Goal: Task Accomplishment & Management: Manage account settings

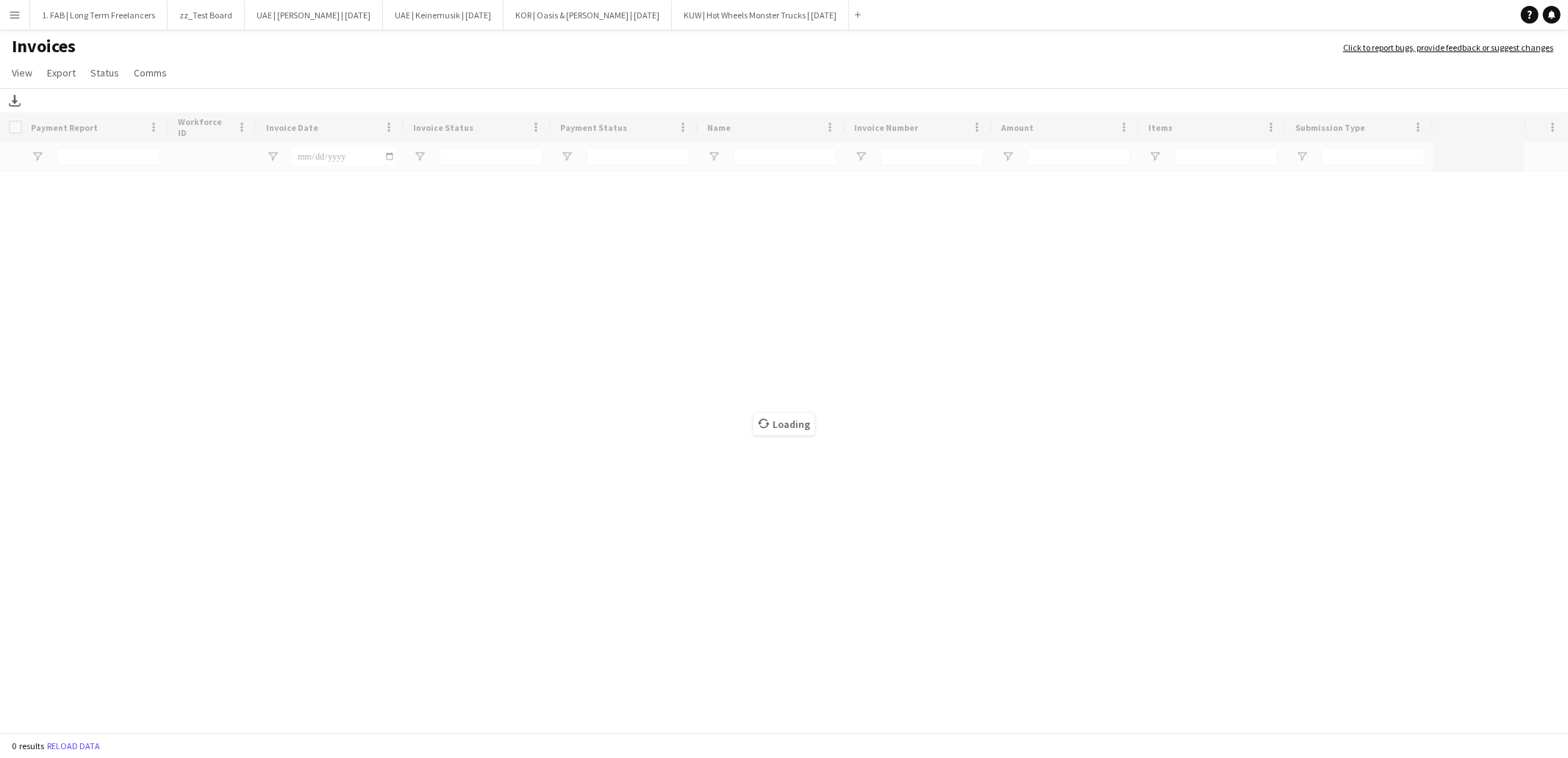
click at [13, 17] on app-icon "Menu" at bounding box center [15, 15] width 12 height 12
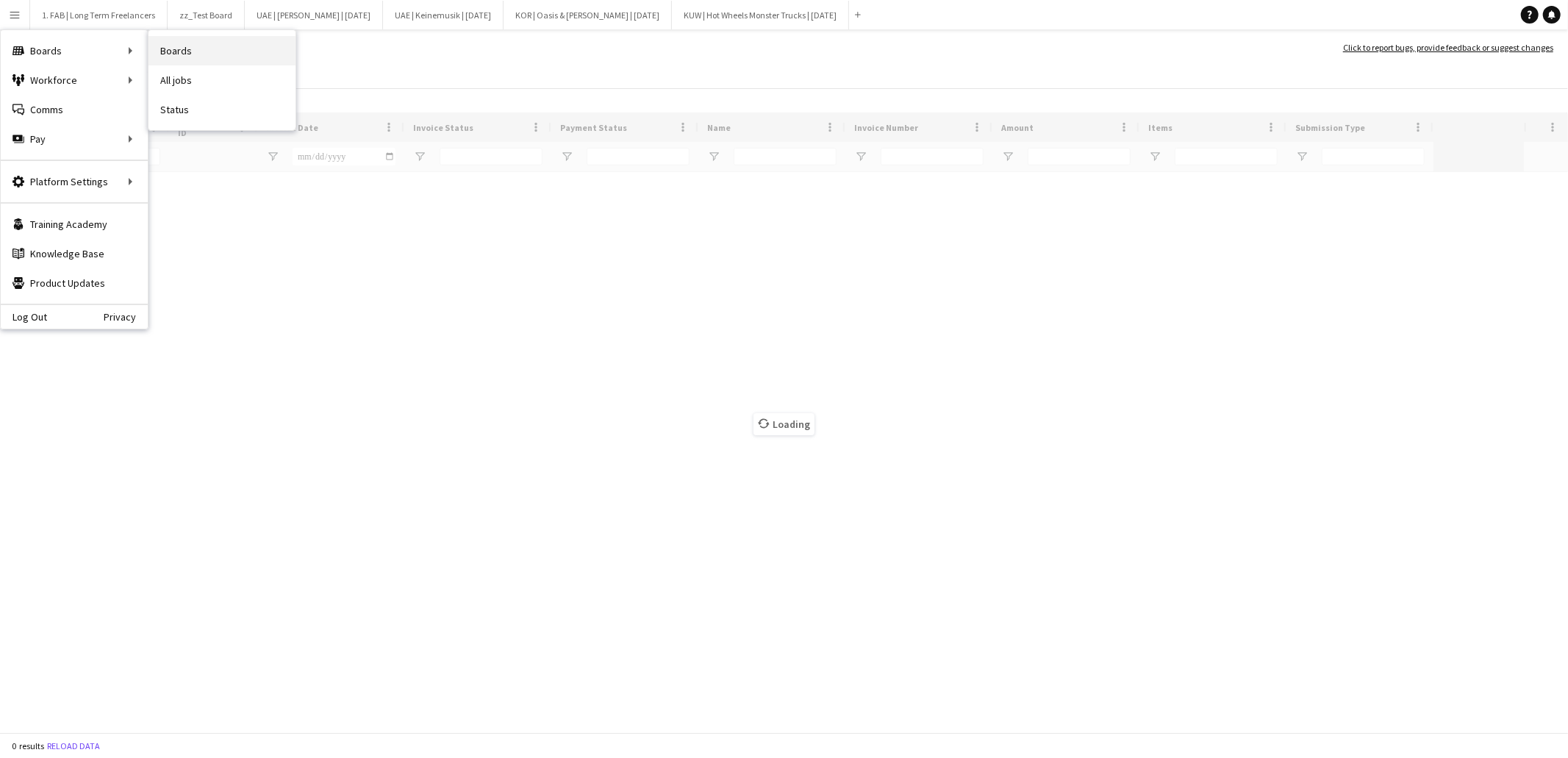
click at [178, 49] on link "Boards" at bounding box center [222, 50] width 147 height 29
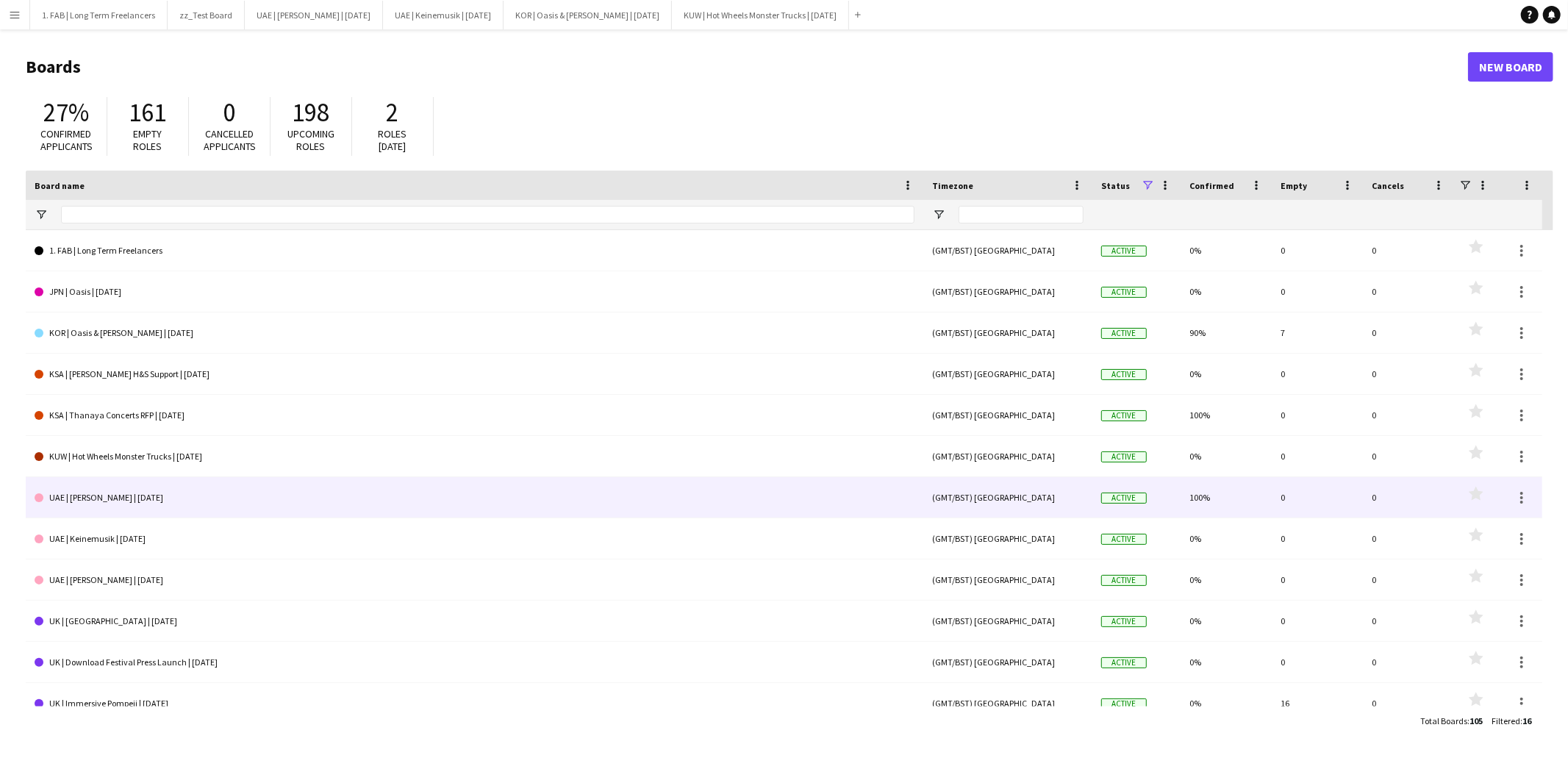
scroll to position [182, 0]
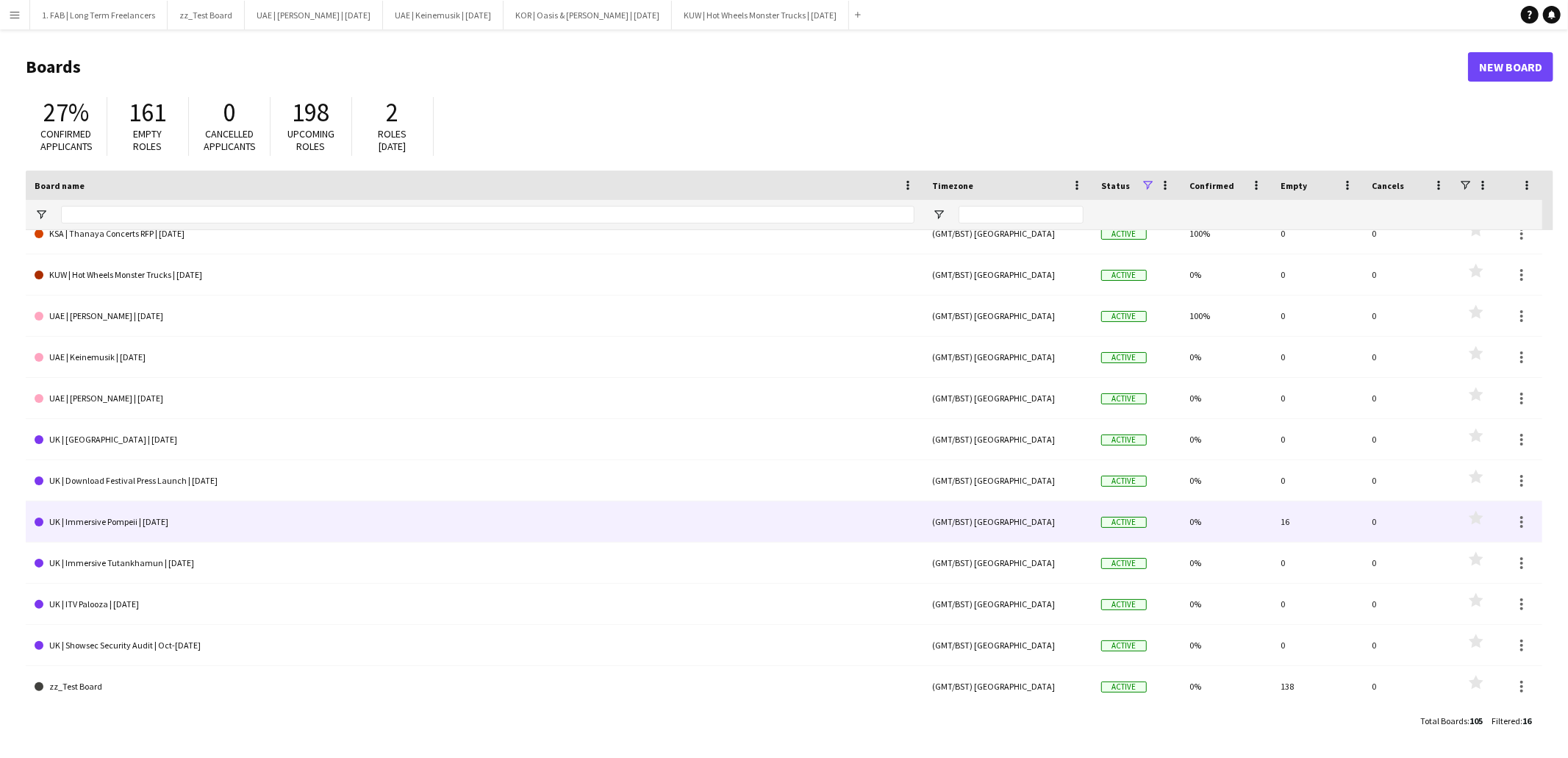
click at [251, 531] on link "UK | Immersive Pompeii | [DATE]" at bounding box center [474, 522] width 880 height 41
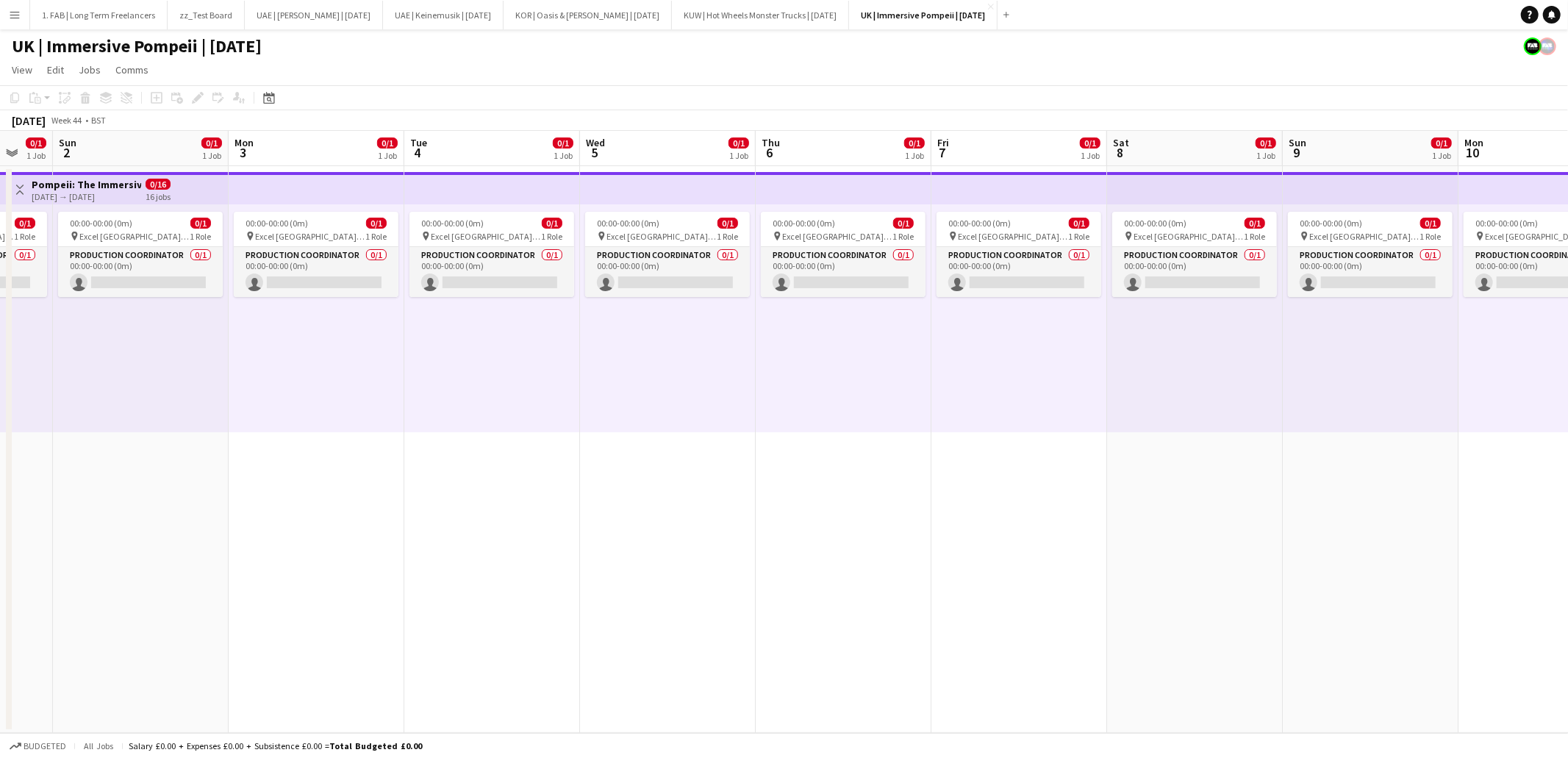
scroll to position [0, 373]
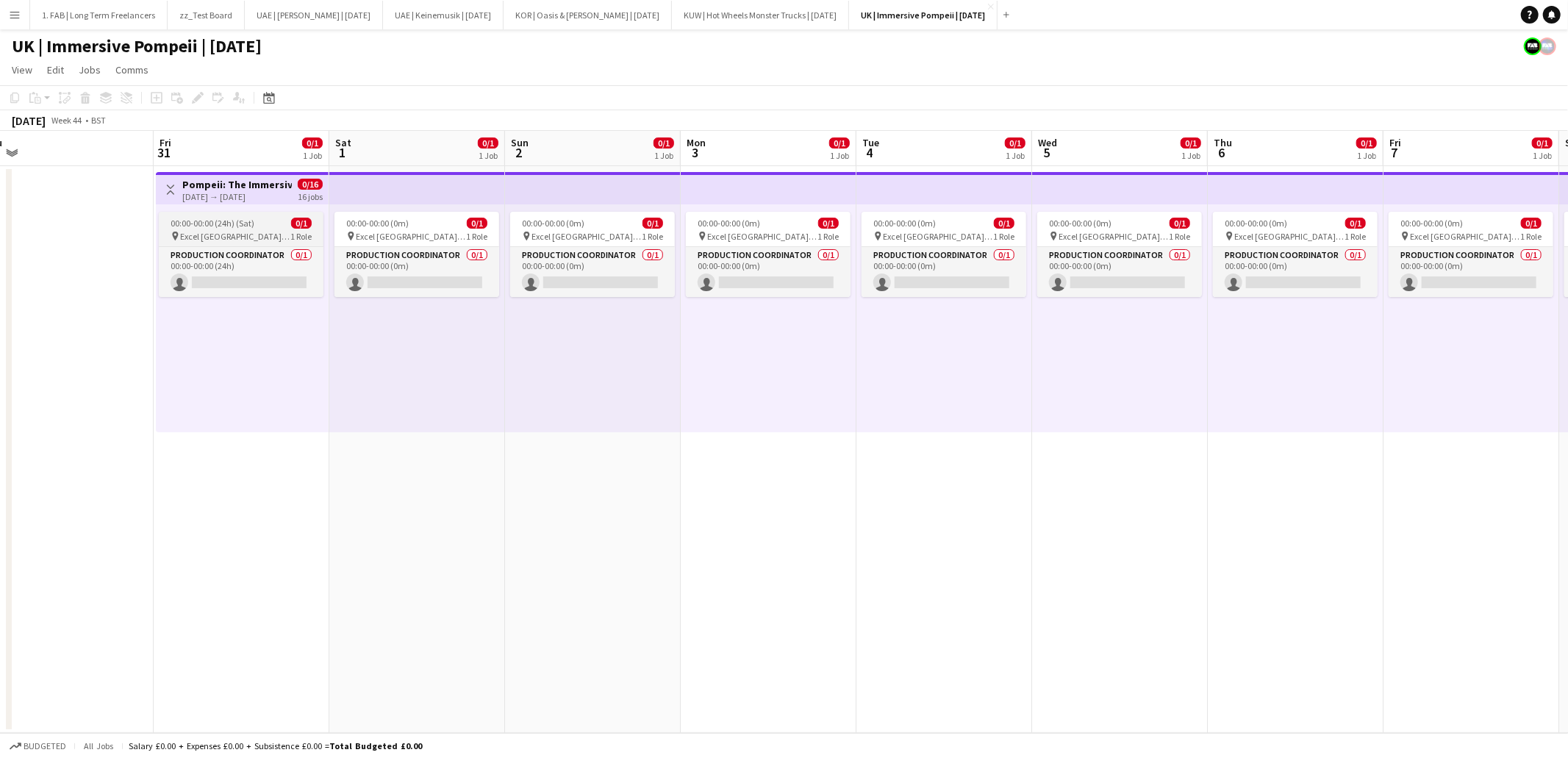
click at [240, 235] on span "Excel [GEOGRAPHIC_DATA] | [GEOGRAPHIC_DATA], [GEOGRAPHIC_DATA]" at bounding box center [235, 236] width 110 height 11
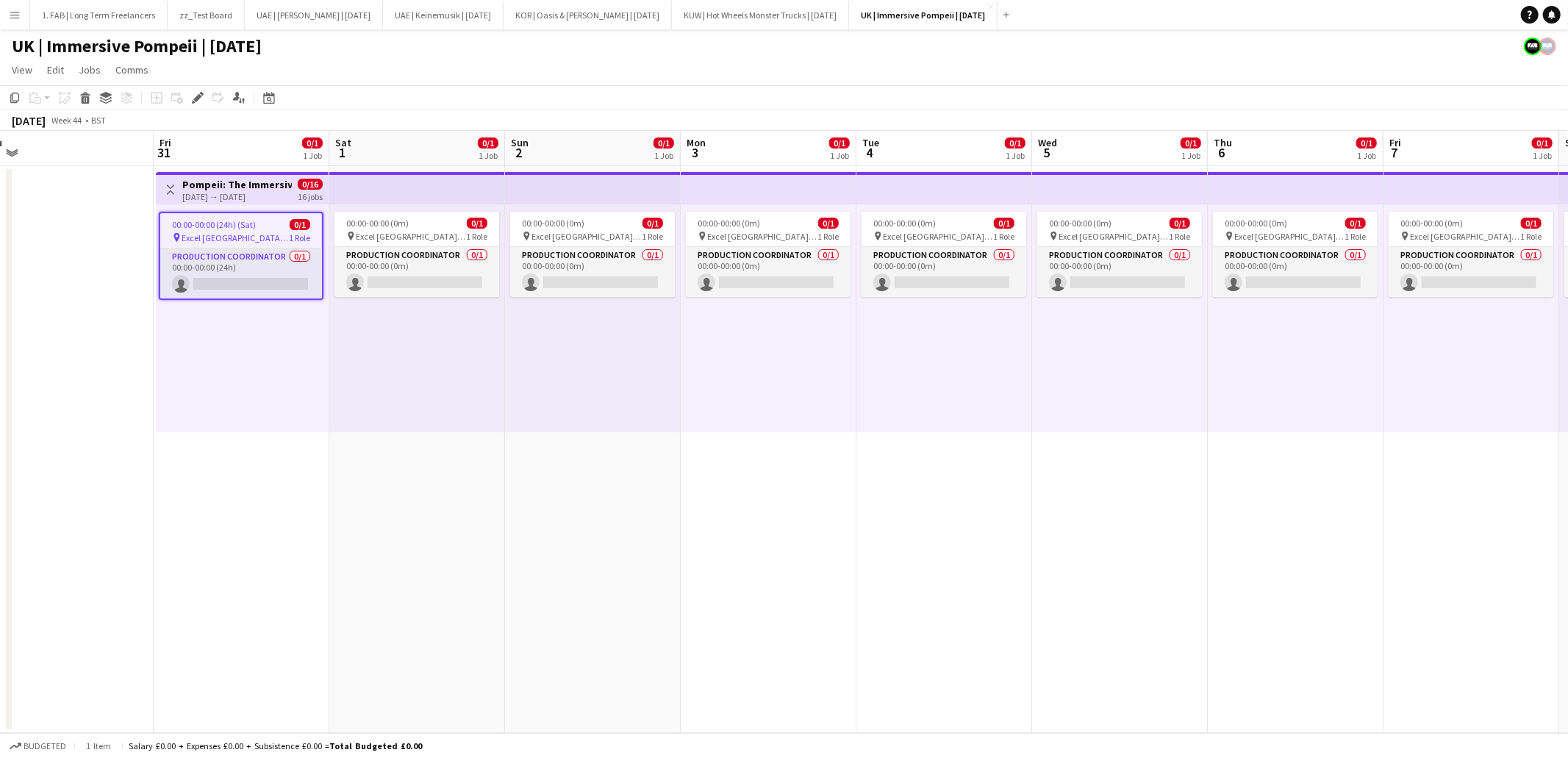
click at [242, 183] on h3 "Pompeii: The Immersive Exhibition" at bounding box center [237, 185] width 109 height 13
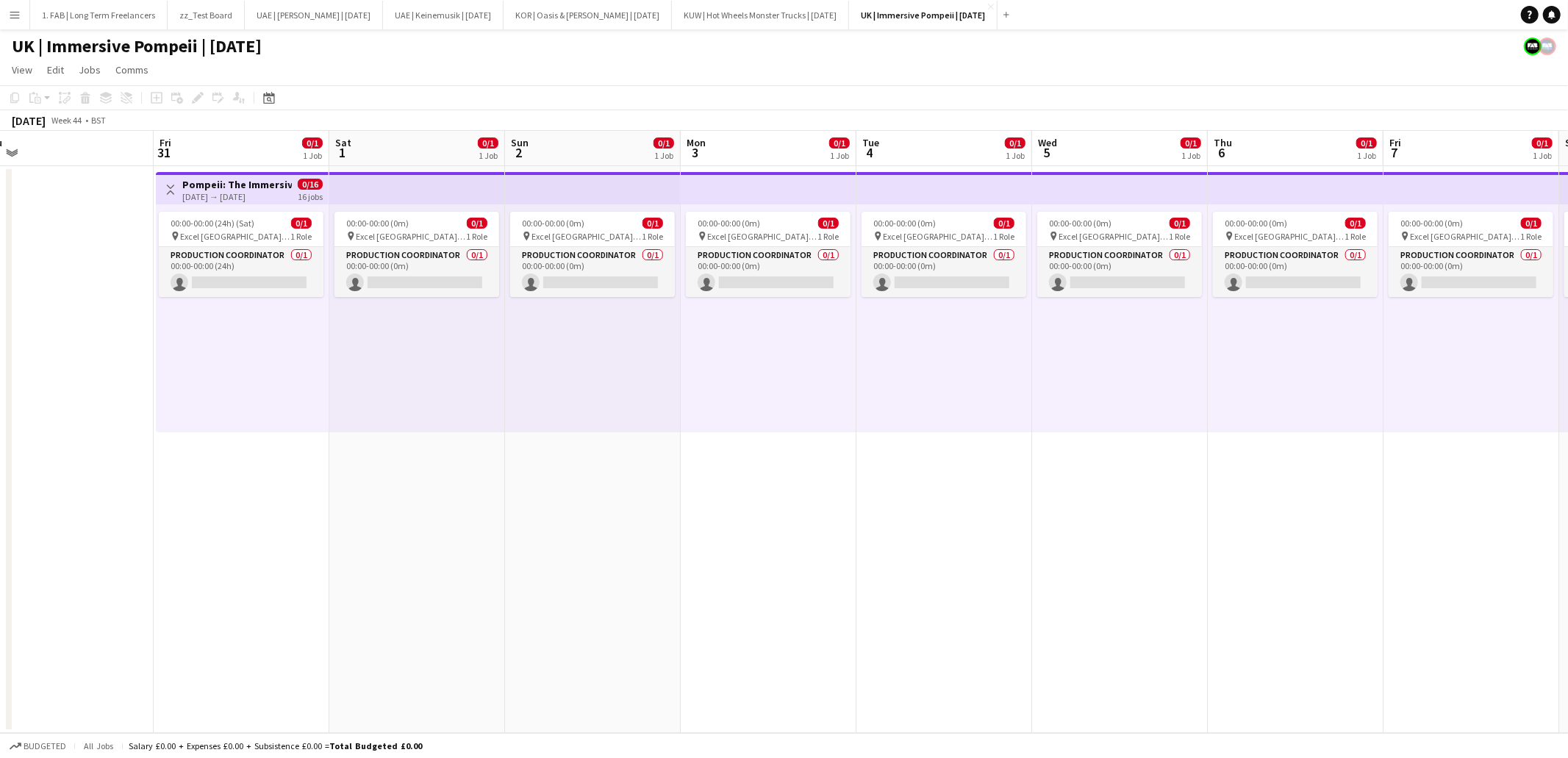
click at [240, 193] on div "[DATE] → [DATE]" at bounding box center [237, 197] width 109 height 11
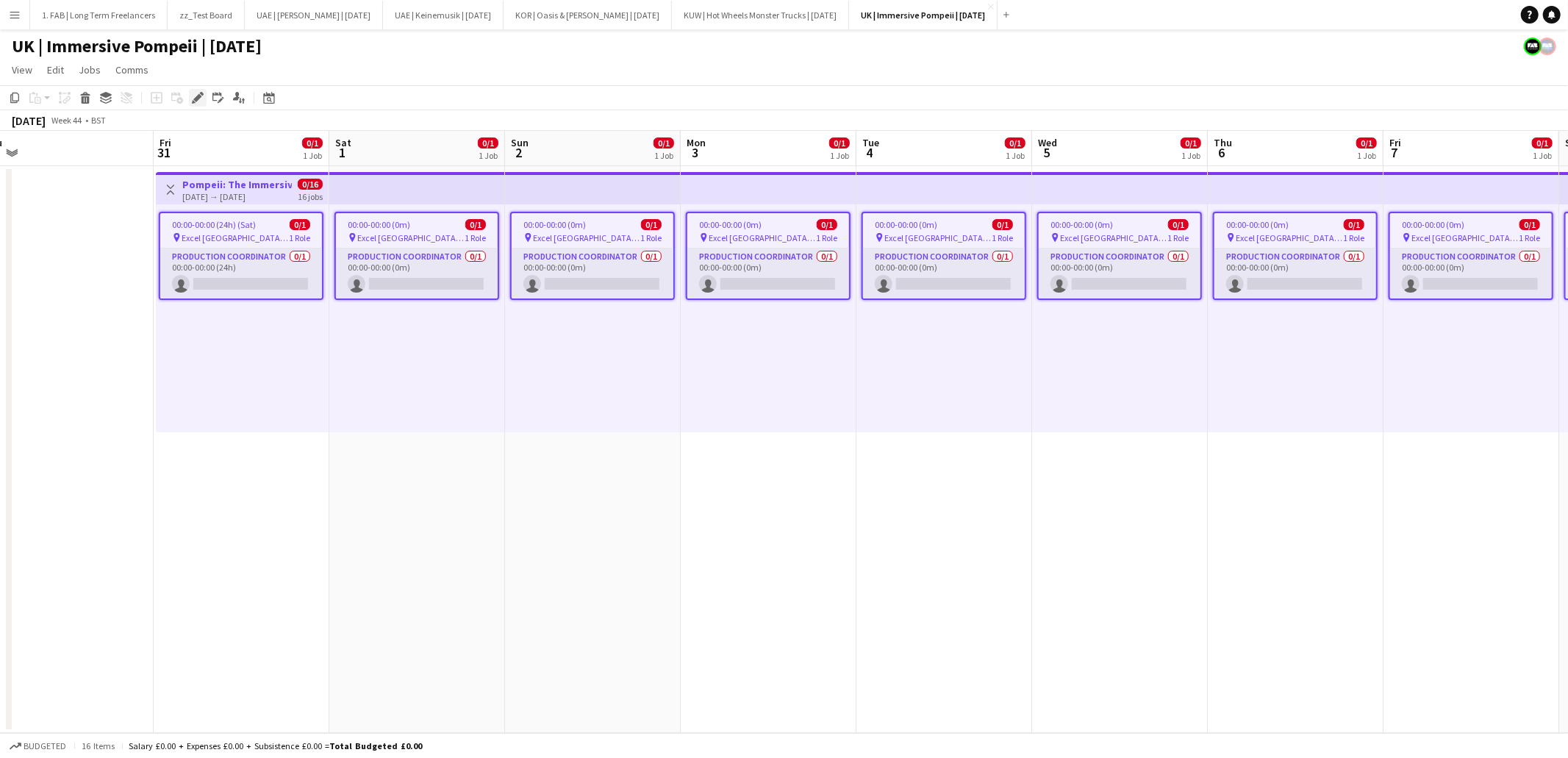
click at [197, 99] on icon at bounding box center [197, 98] width 8 height 8
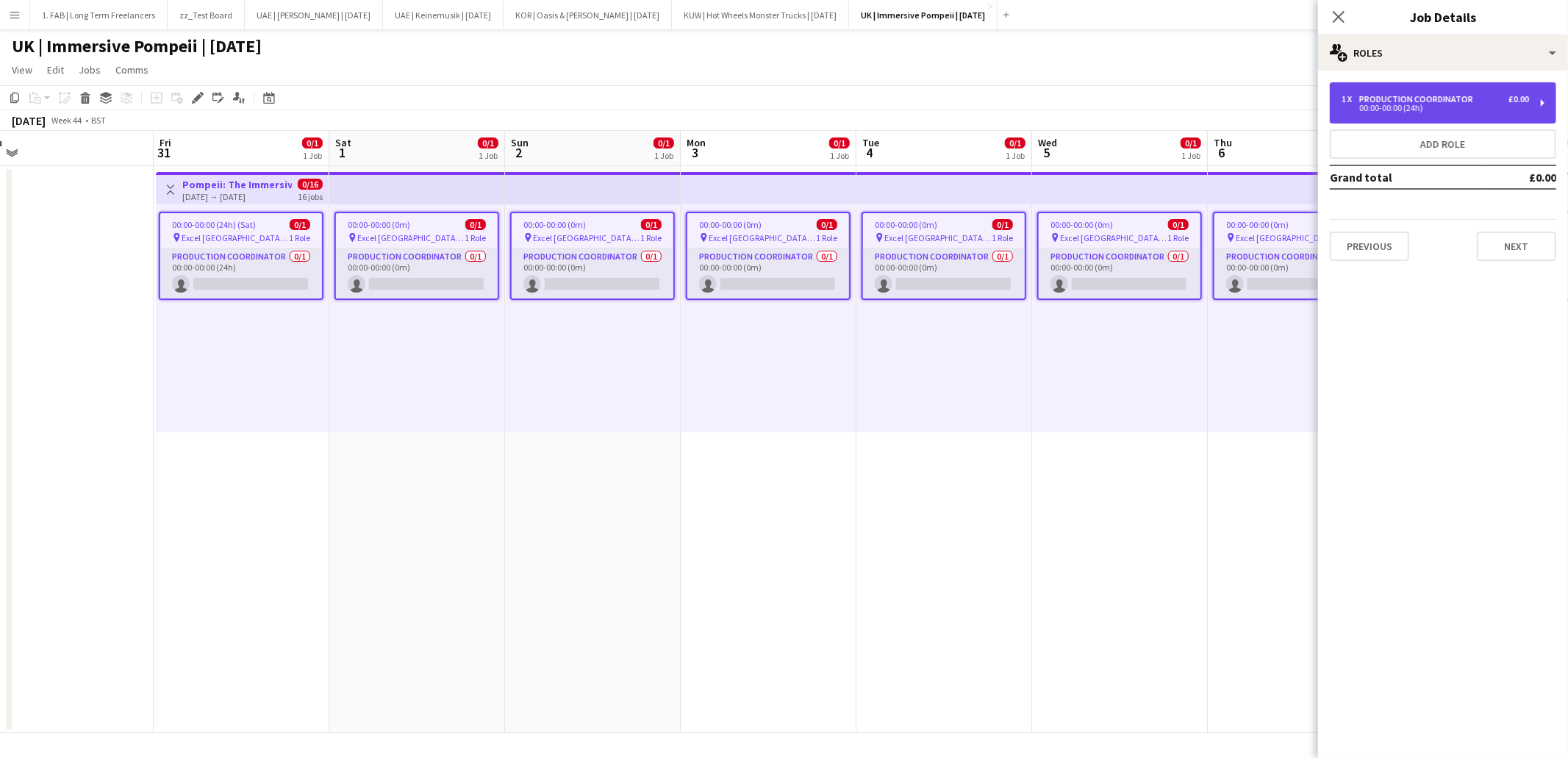
click at [1423, 119] on div "1 x Production Coordinator £0.00 00:00-00:00 (24h)" at bounding box center [1443, 102] width 227 height 41
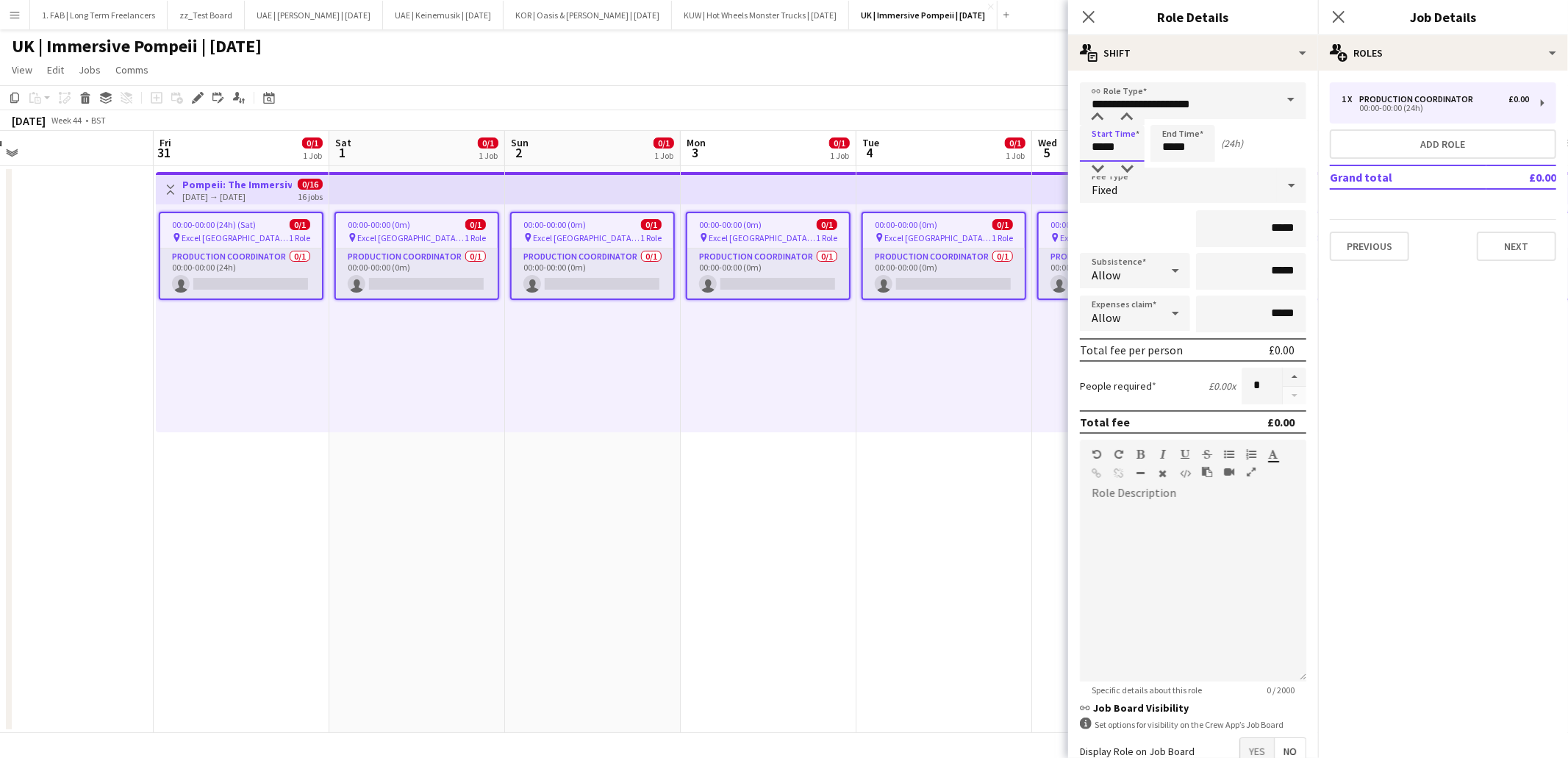
click at [1124, 142] on input "*****" at bounding box center [1112, 143] width 65 height 37
type input "*****"
click at [1163, 188] on div "Fixed" at bounding box center [1178, 185] width 197 height 35
click at [1159, 300] on span "No fee" at bounding box center [1193, 299] width 203 height 14
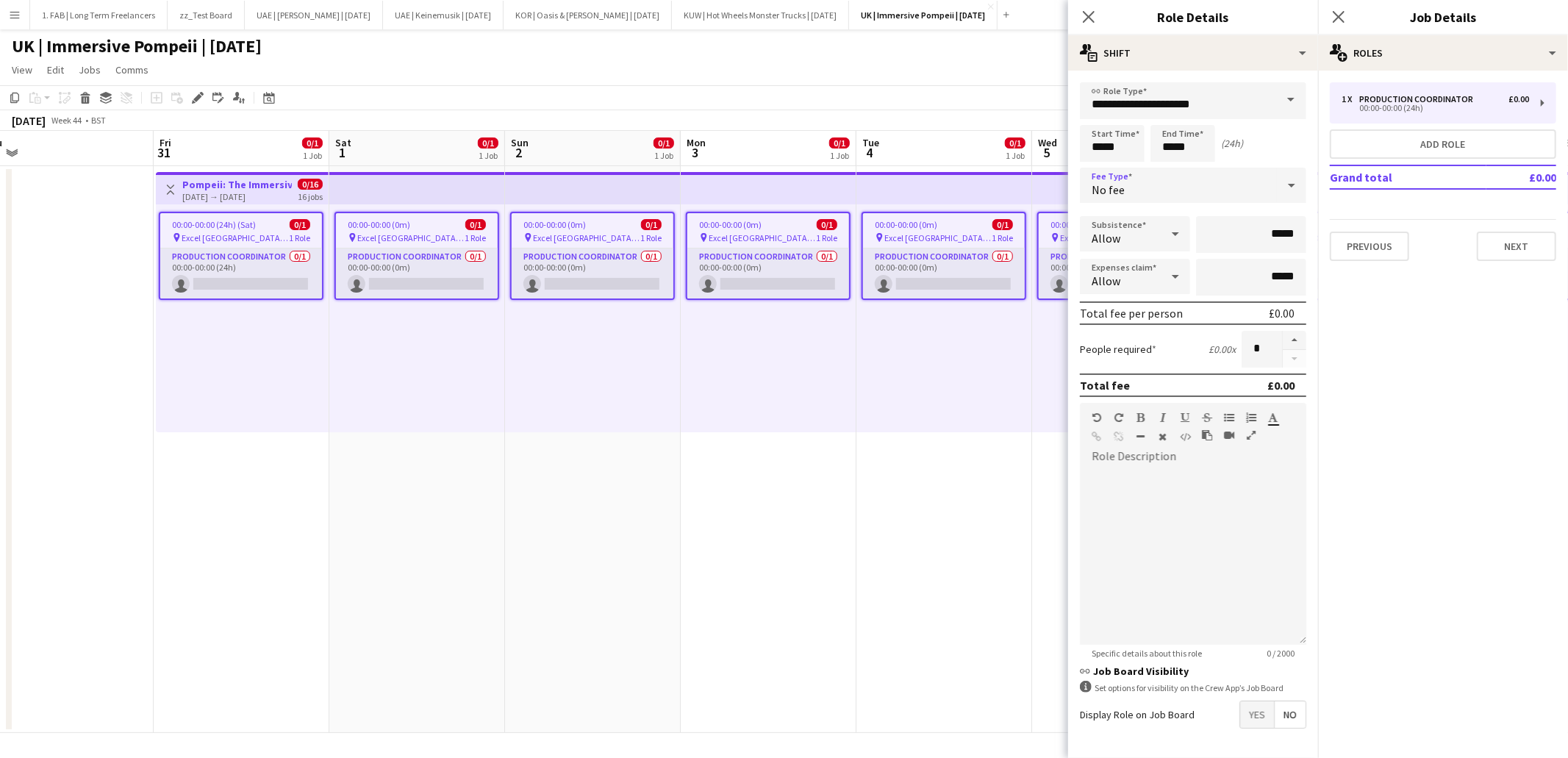
scroll to position [48, 0]
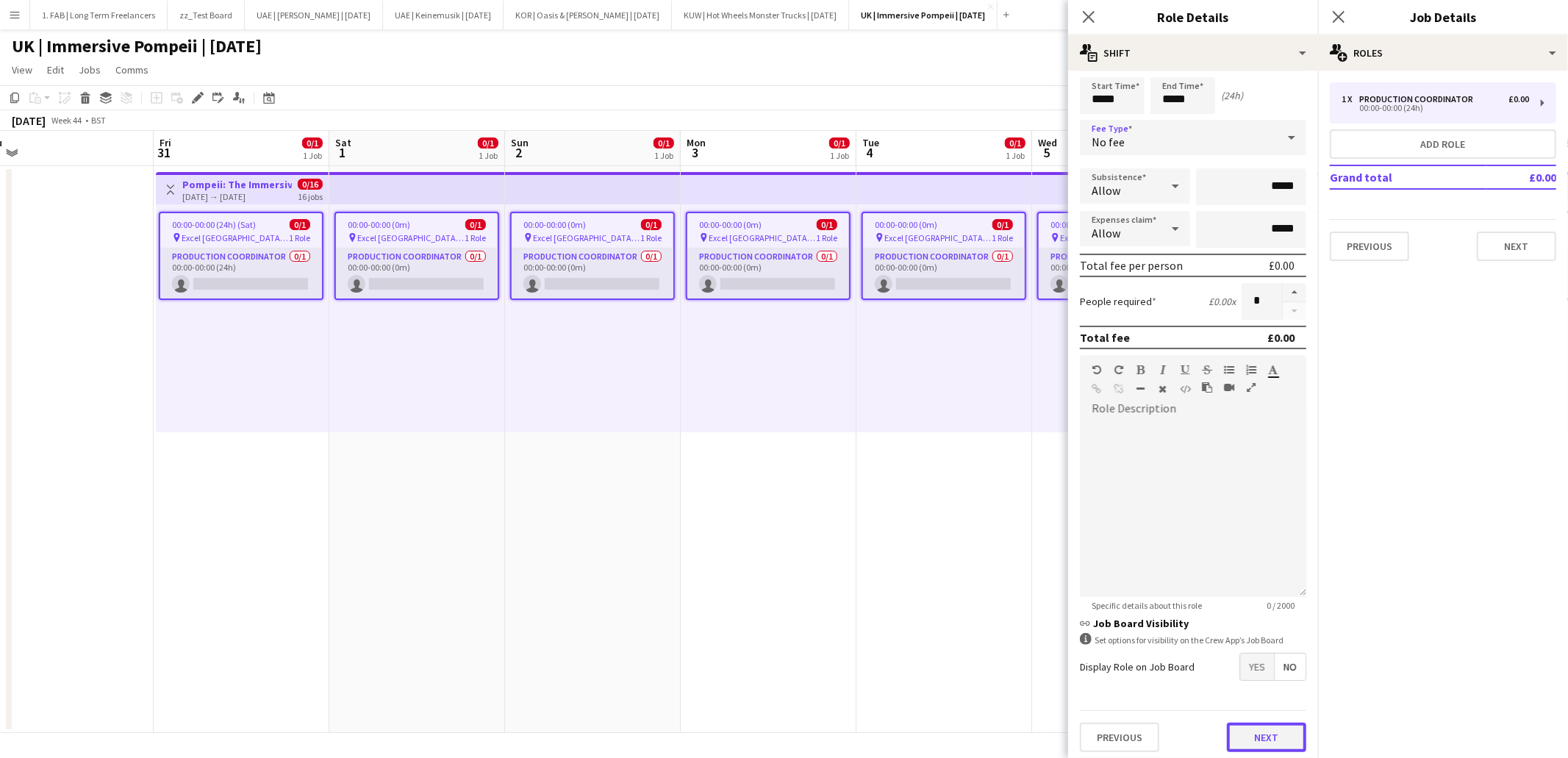
click at [1255, 726] on button "Next" at bounding box center [1267, 736] width 79 height 29
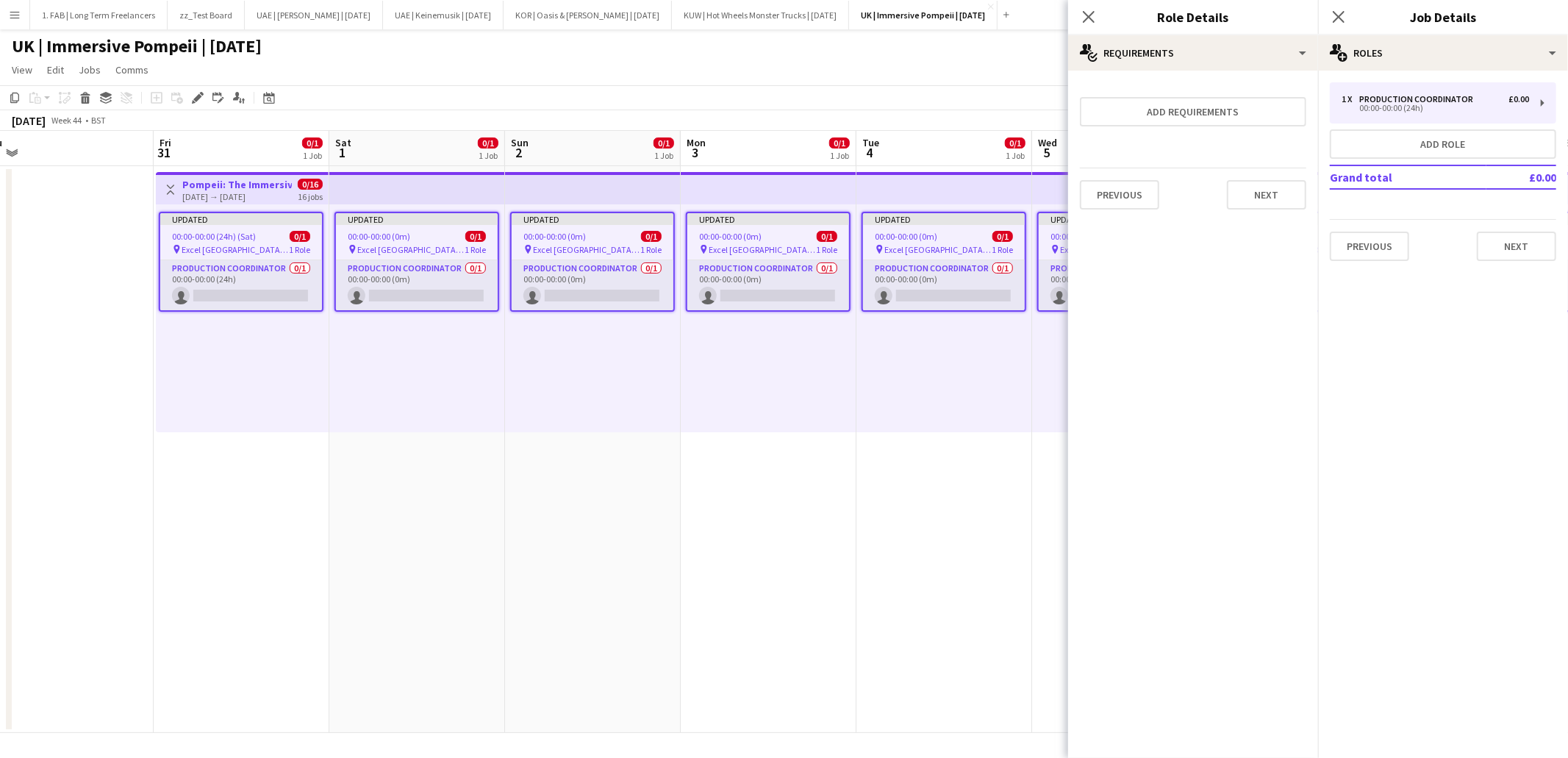
scroll to position [0, 0]
click at [1258, 199] on button "Next" at bounding box center [1267, 194] width 79 height 29
click at [1275, 197] on button "Finish" at bounding box center [1279, 211] width 55 height 29
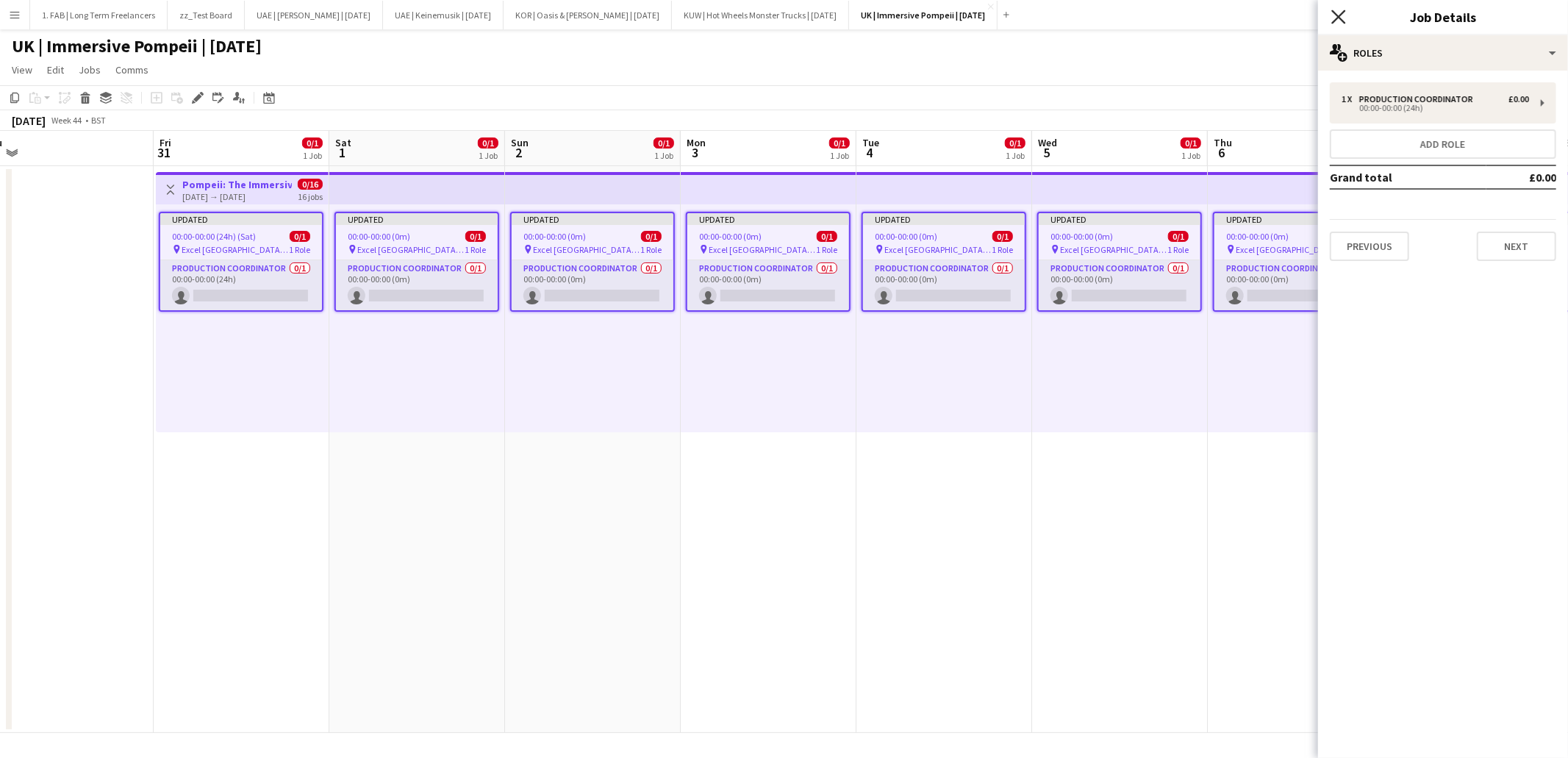
click at [1341, 21] on icon "Close pop-in" at bounding box center [1338, 16] width 14 height 14
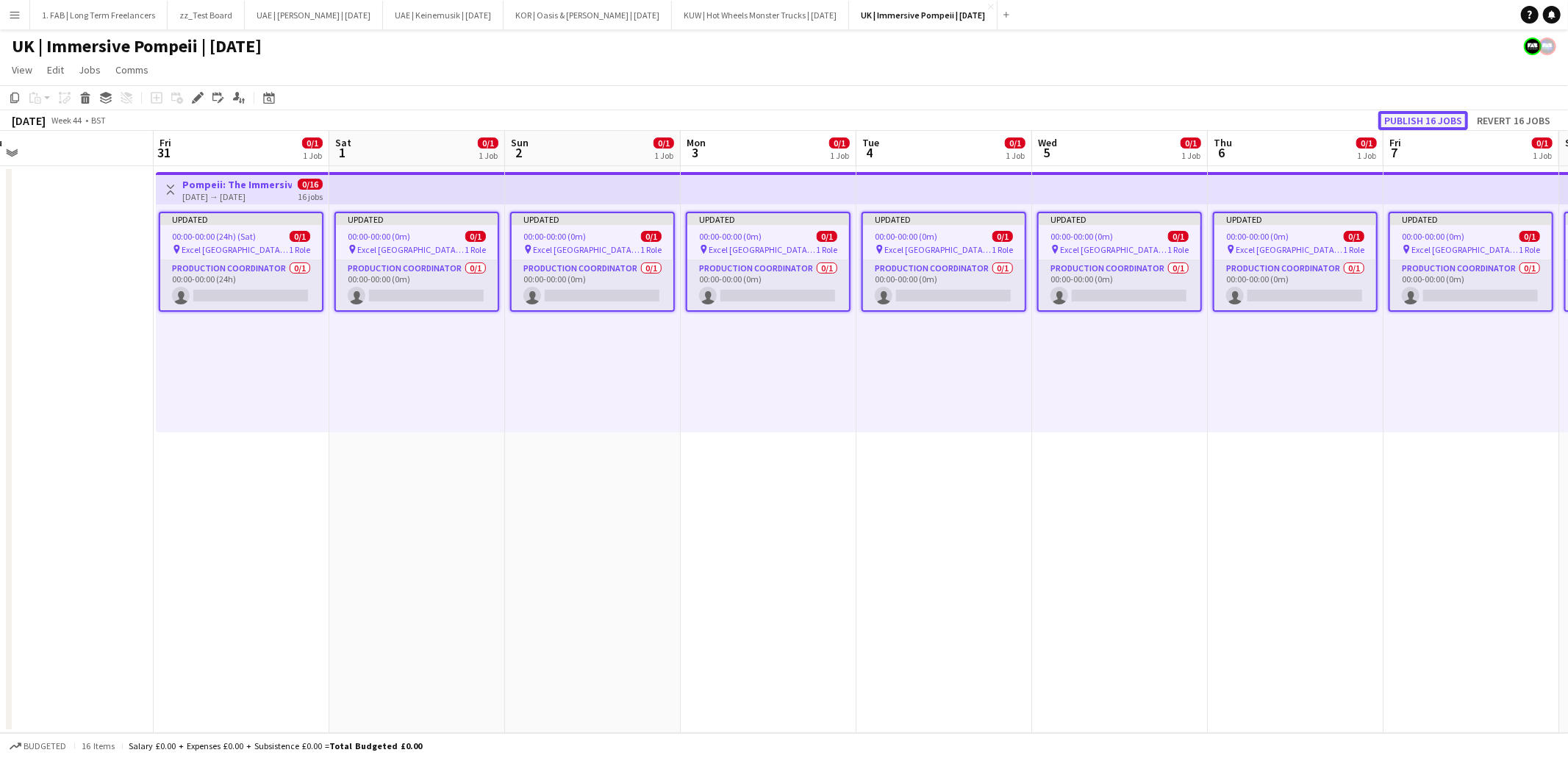
click at [1403, 123] on button "Publish 16 jobs" at bounding box center [1424, 120] width 90 height 19
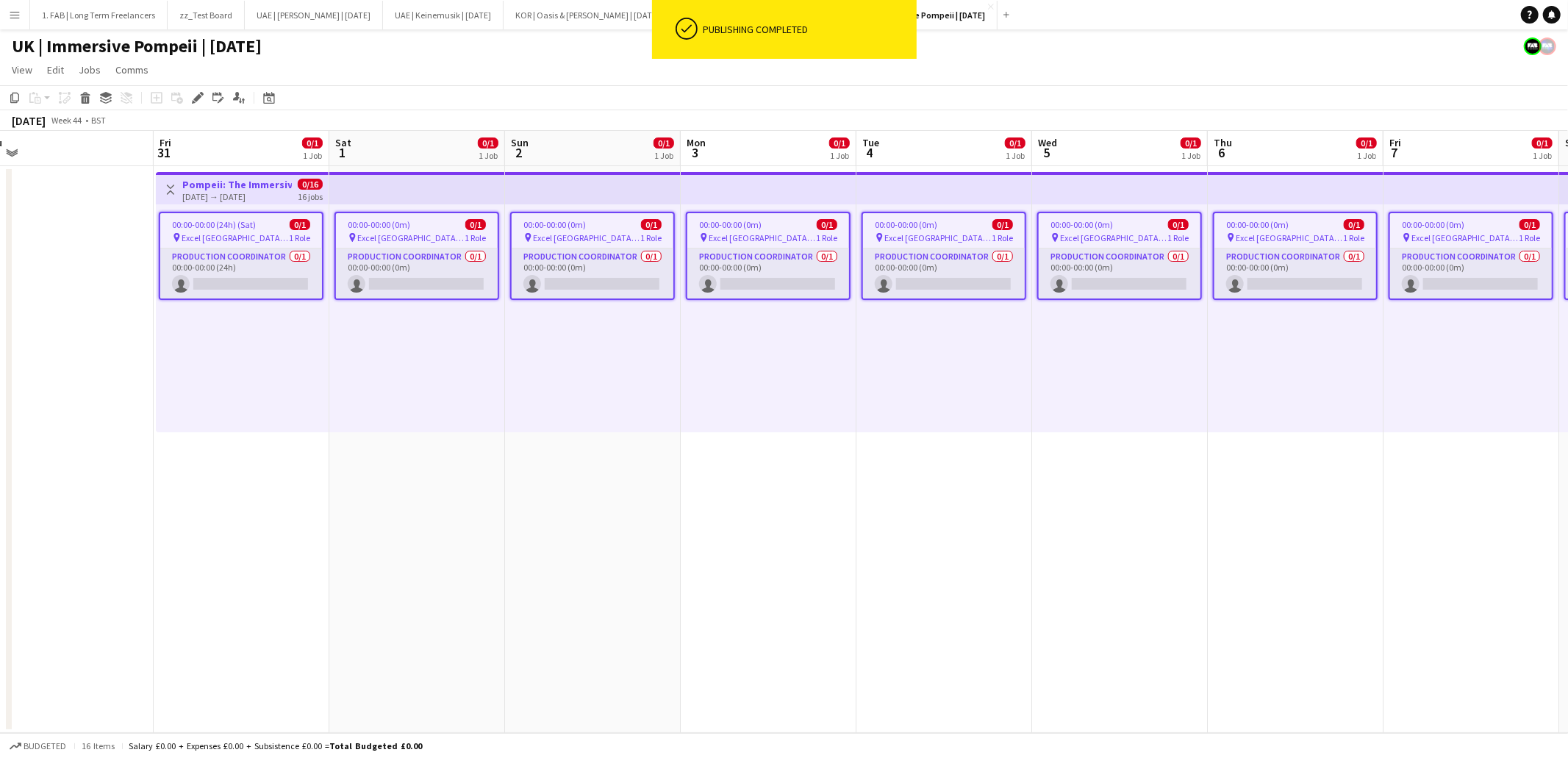
click at [727, 76] on app-page-menu "View Day view expanded Day view collapsed Month view Date picker Jump to [DATE]…" at bounding box center [784, 71] width 1568 height 28
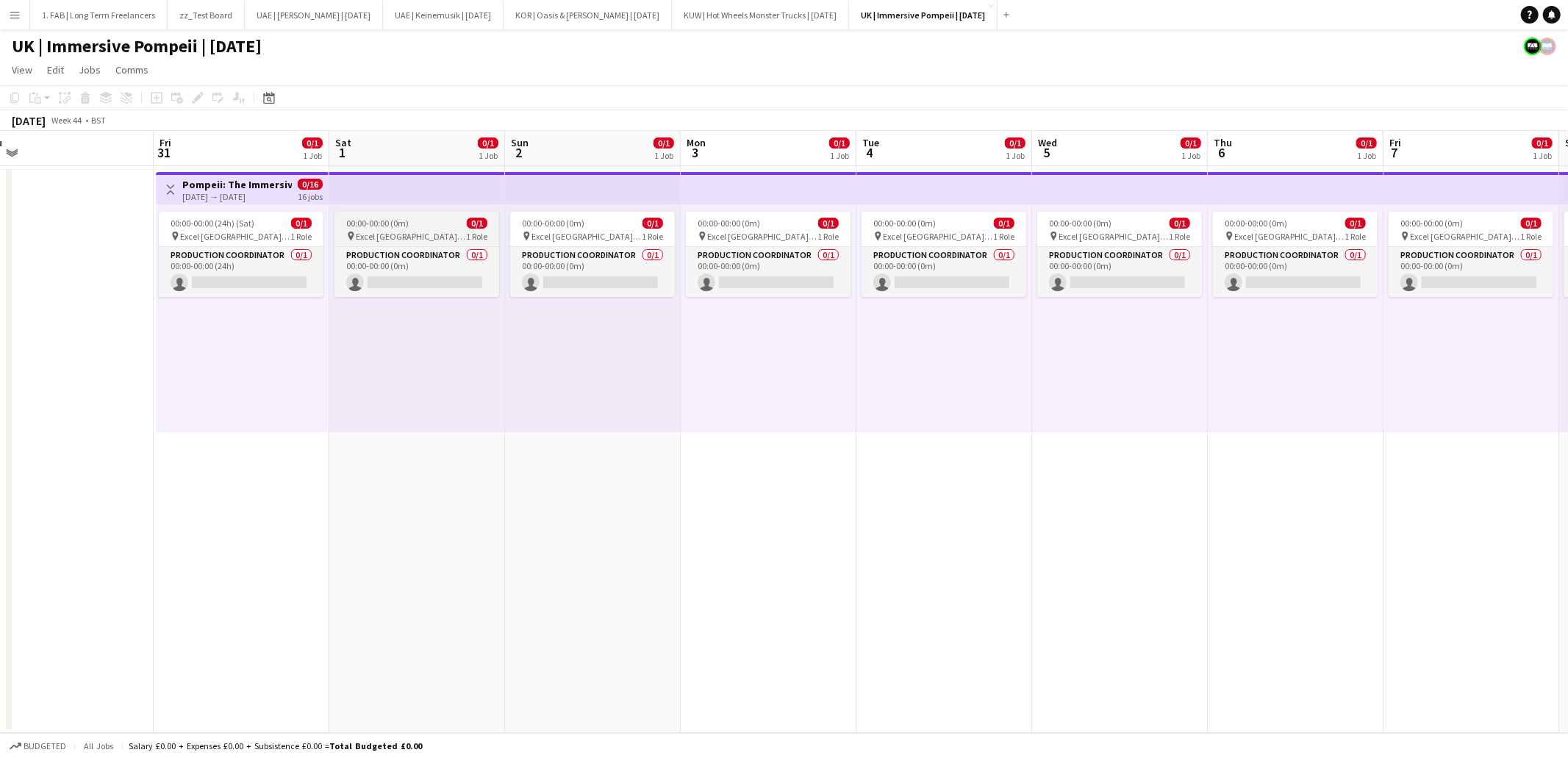
click at [361, 226] on span "00:00-00:00 (0m)" at bounding box center [378, 223] width 63 height 11
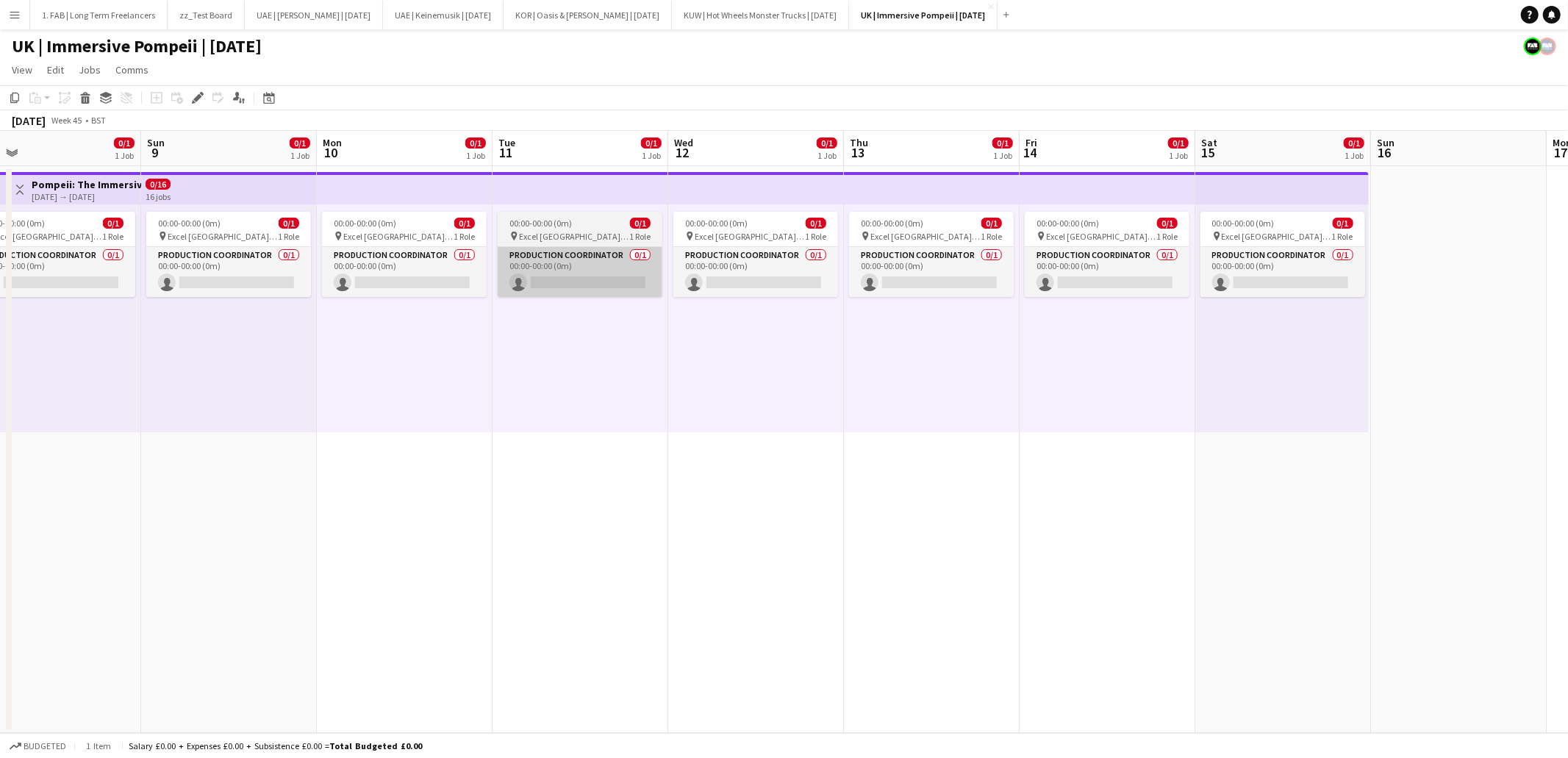
scroll to position [0, 502]
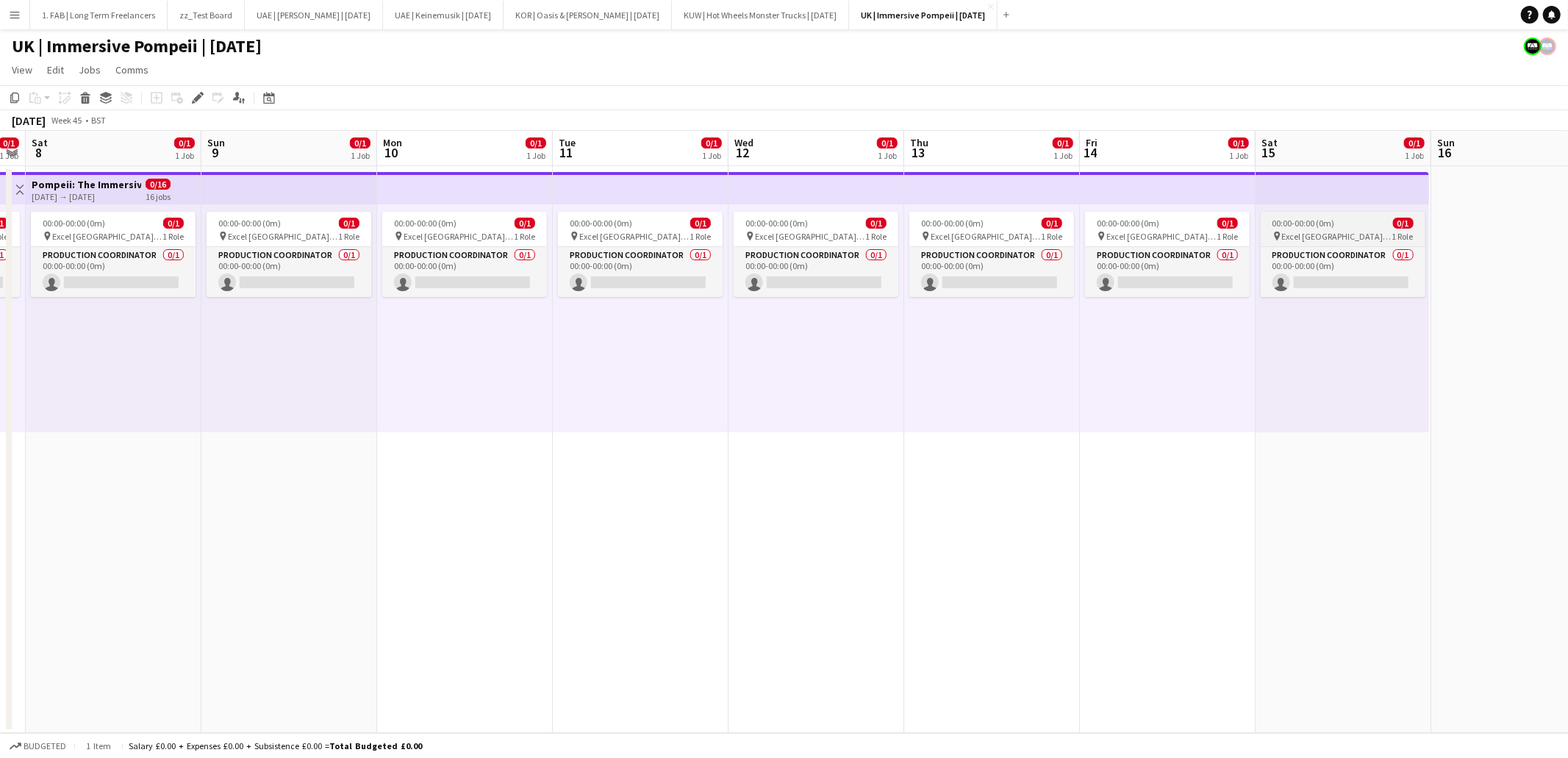
click at [1290, 224] on span "00:00-00:00 (0m)" at bounding box center [1304, 223] width 63 height 11
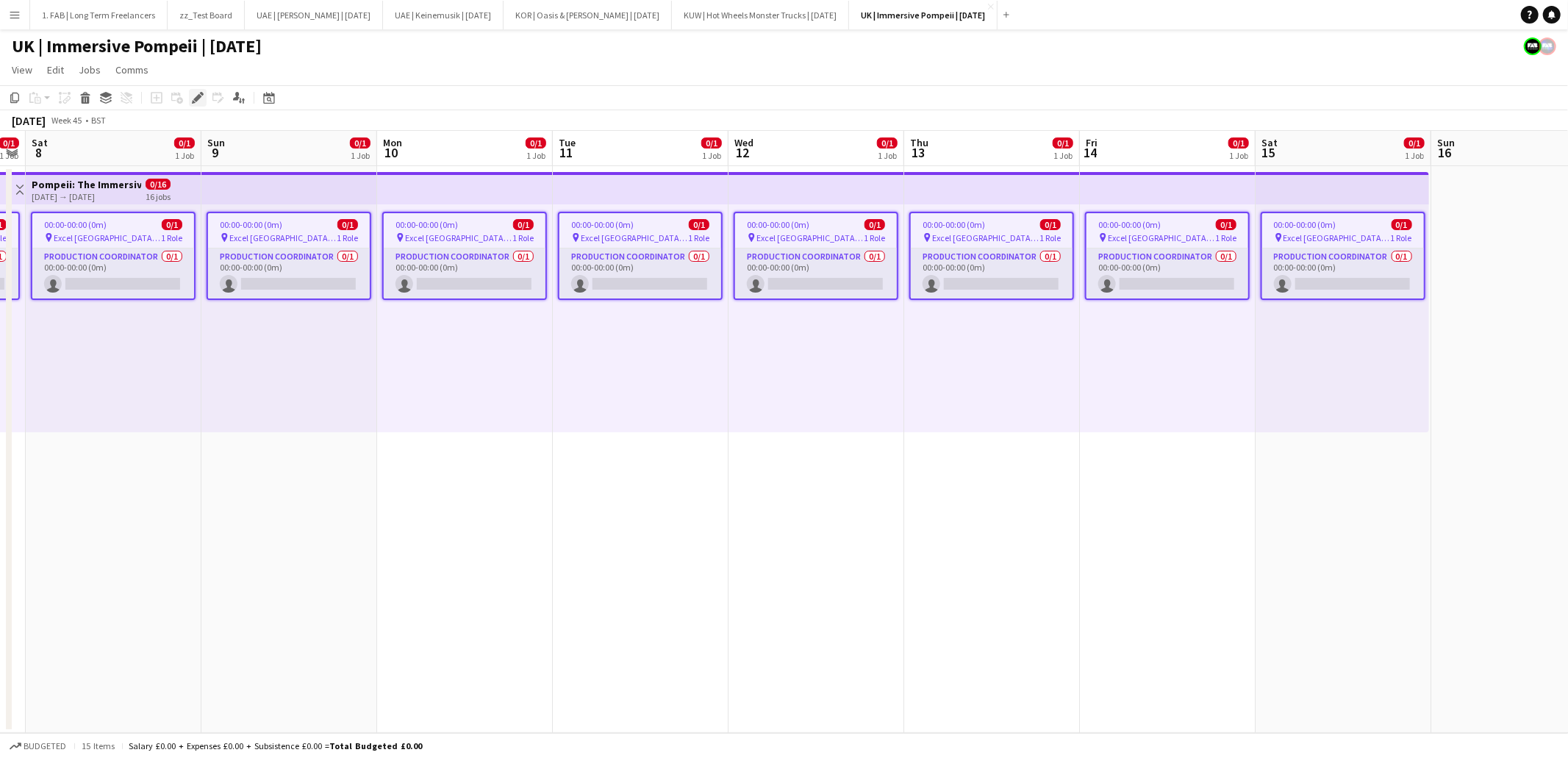
click at [192, 98] on icon "Edit" at bounding box center [198, 98] width 12 height 12
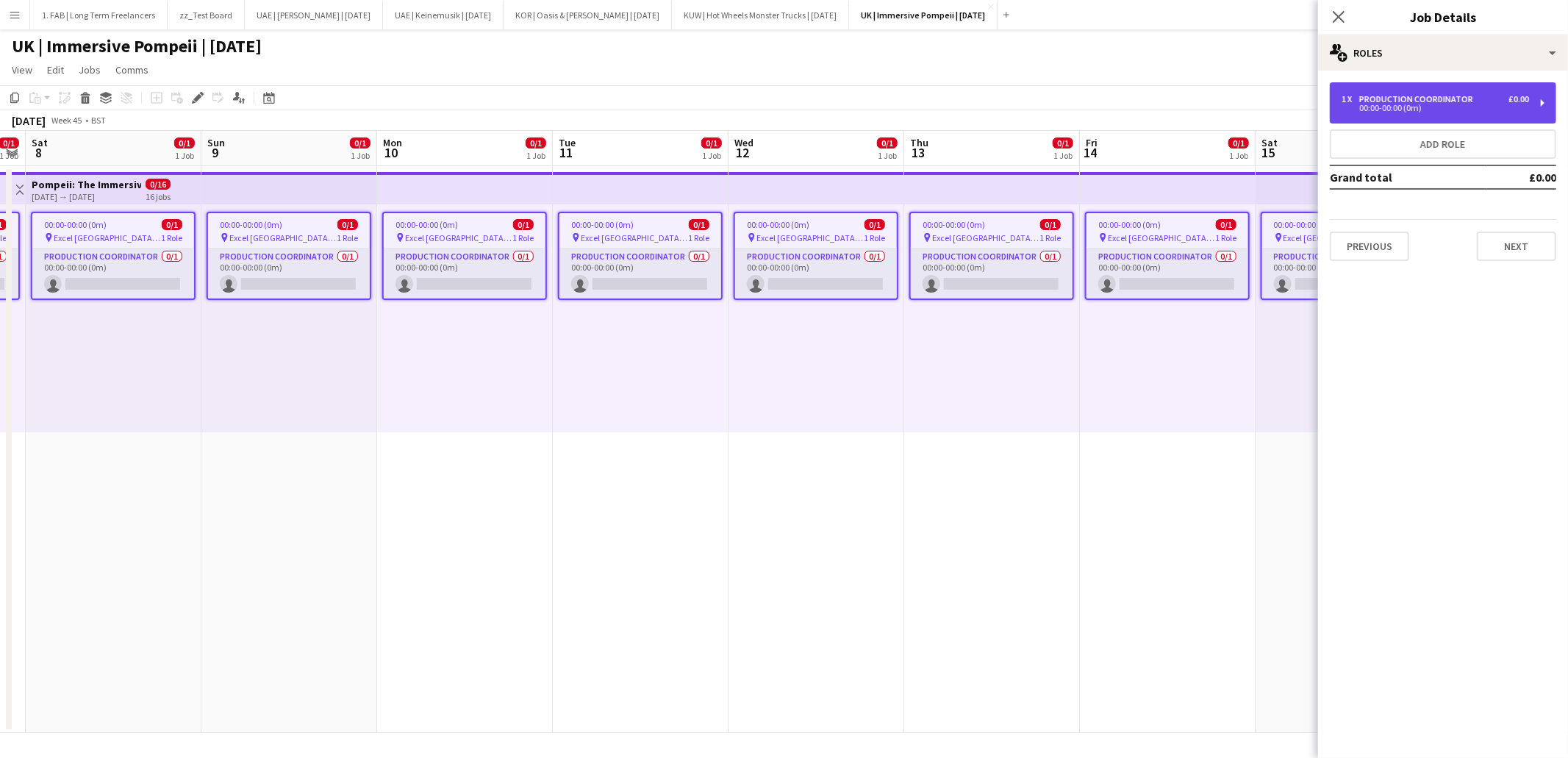
click at [1381, 108] on div "00:00-00:00 (0m)" at bounding box center [1435, 108] width 188 height 7
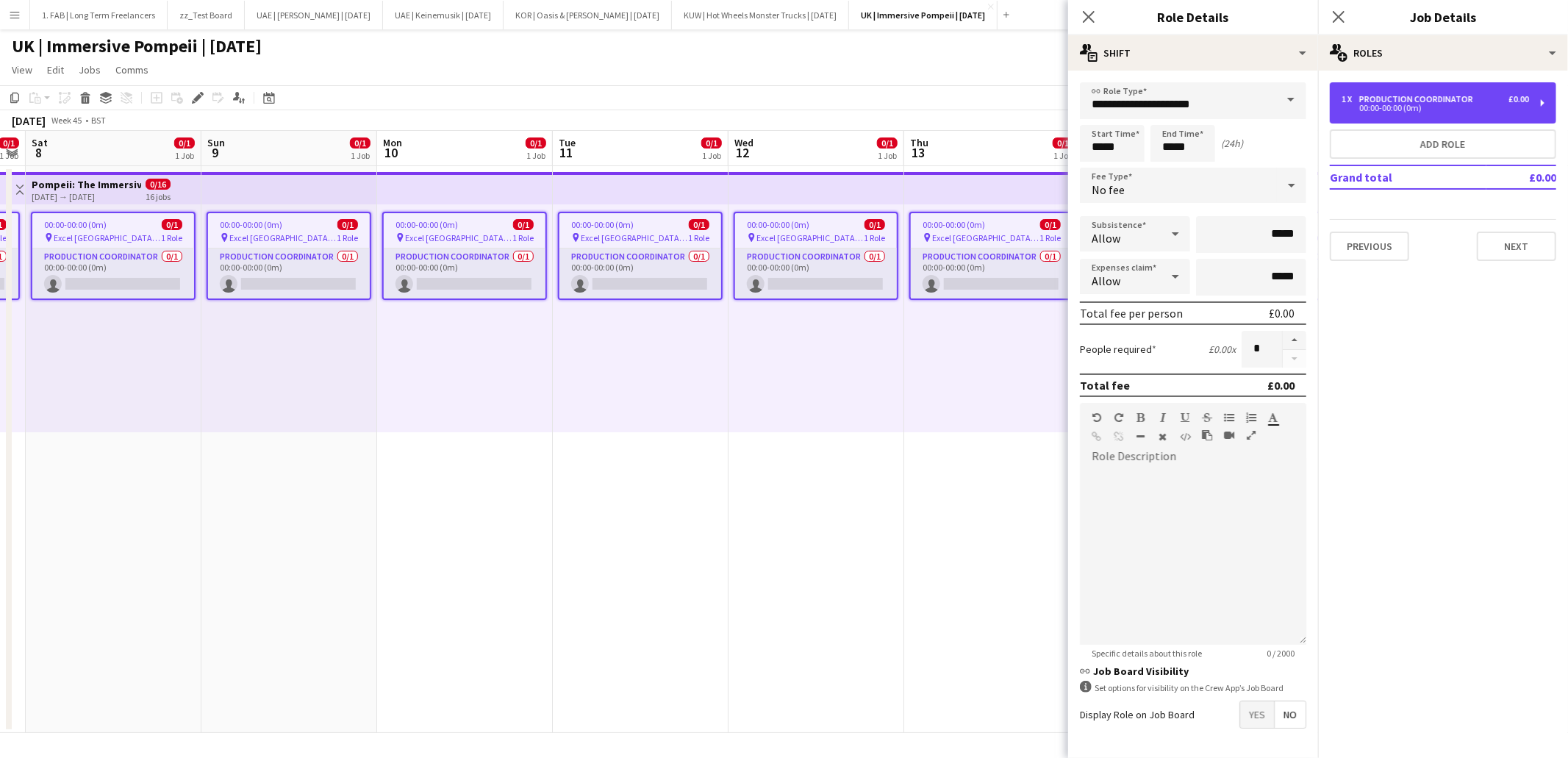
scroll to position [48, 0]
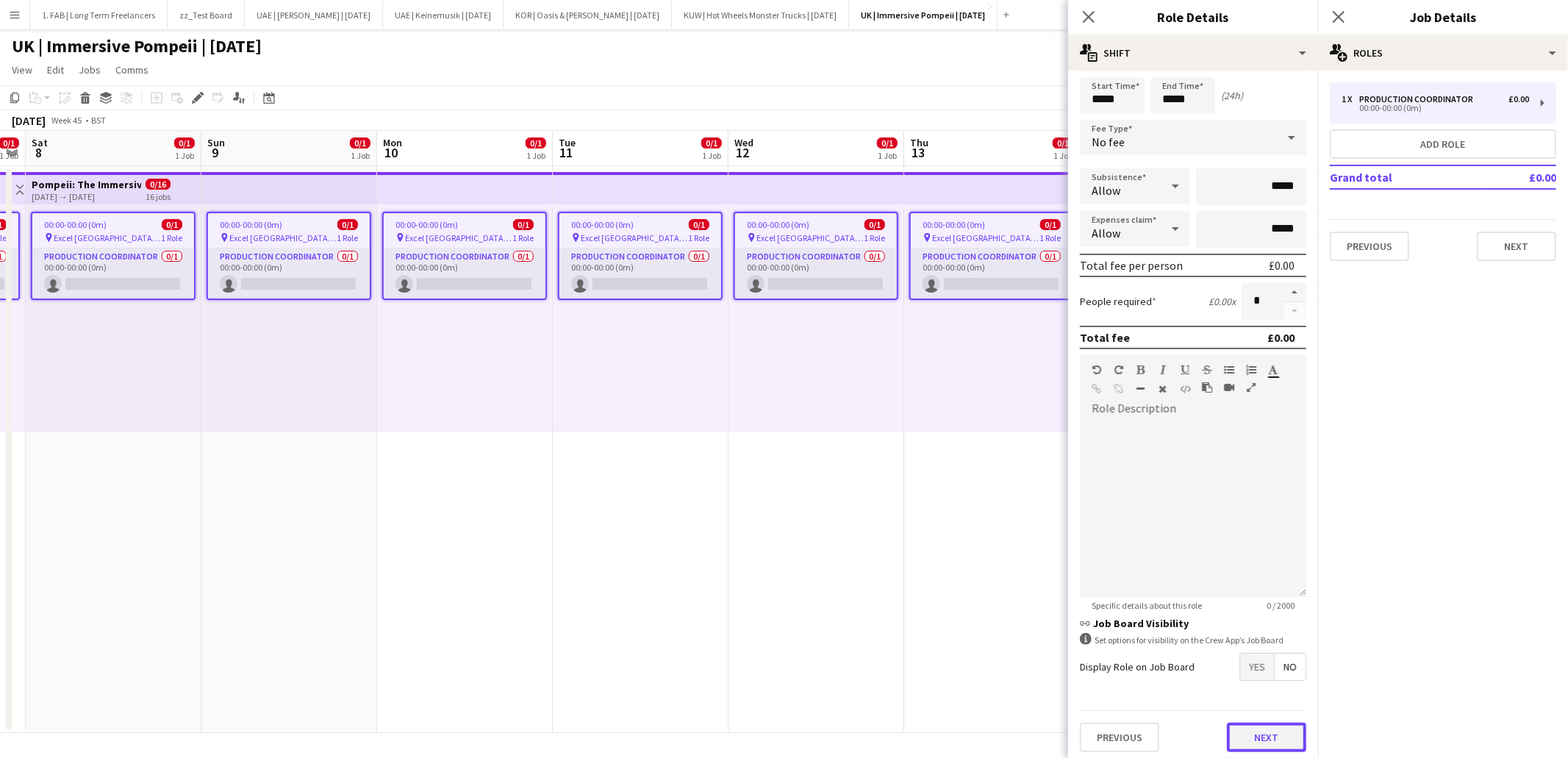
click at [1249, 724] on button "Next" at bounding box center [1267, 736] width 79 height 29
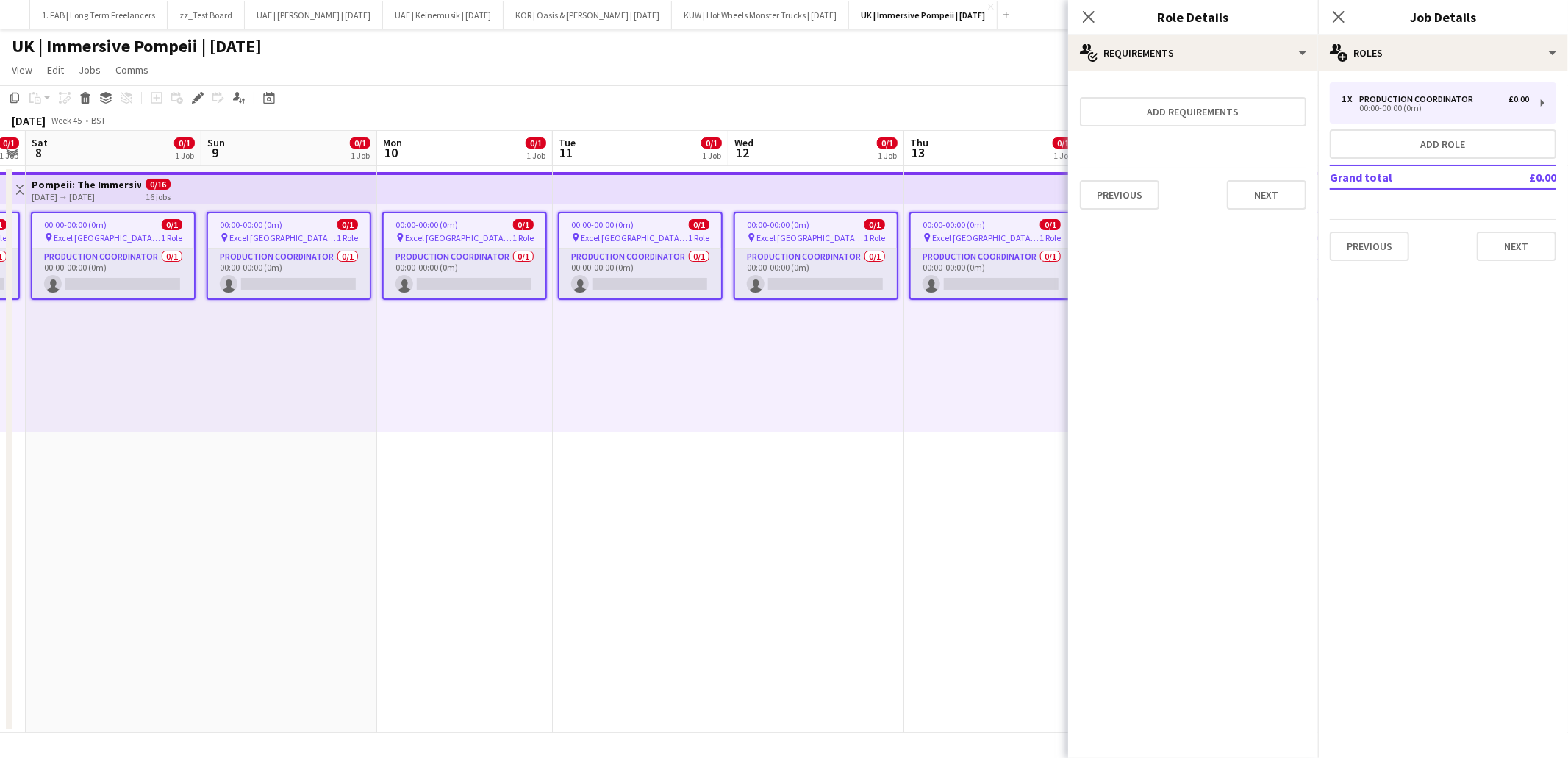
scroll to position [0, 0]
click at [1125, 183] on button "Previous" at bounding box center [1119, 194] width 79 height 29
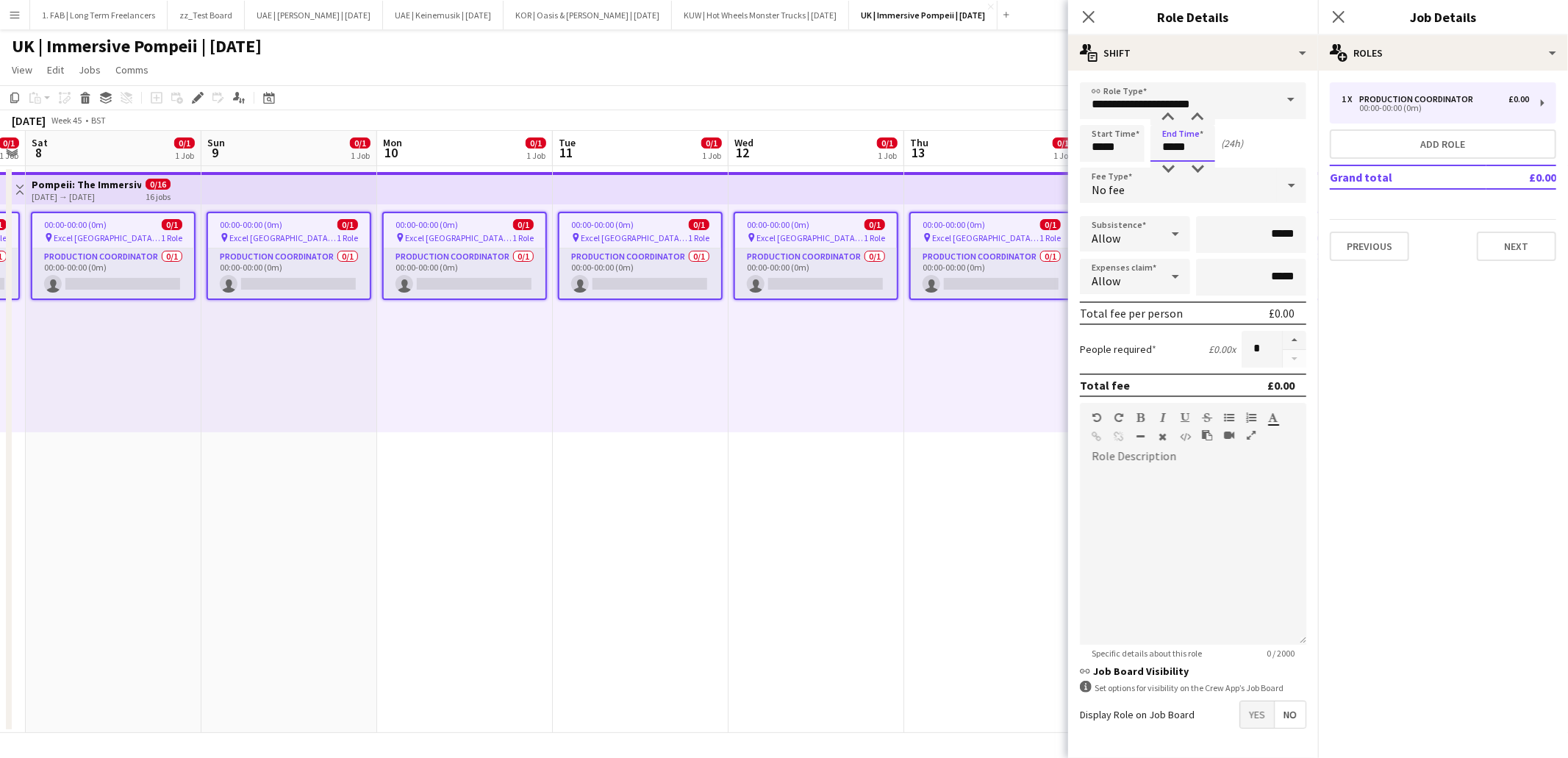
drag, startPoint x: 1190, startPoint y: 144, endPoint x: 1147, endPoint y: 144, distance: 43.0
click at [1147, 144] on div "Start Time ***** End Time ***** (24h)" at bounding box center [1193, 143] width 227 height 37
type input "*****"
click at [1252, 149] on div "Start Time ***** End Time ***** (23h 59m)" at bounding box center [1193, 143] width 227 height 37
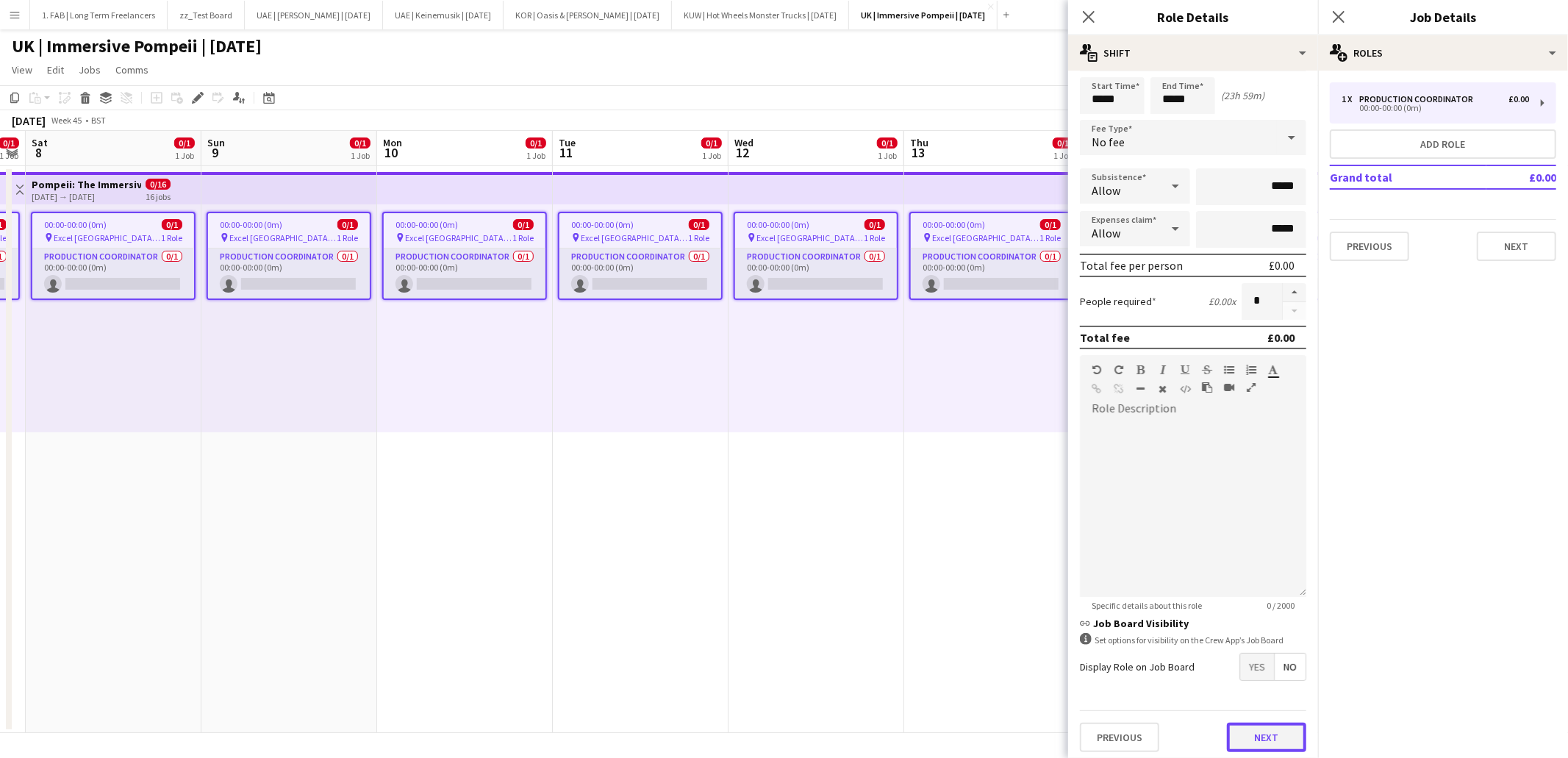
click at [1272, 738] on button "Next" at bounding box center [1267, 736] width 79 height 29
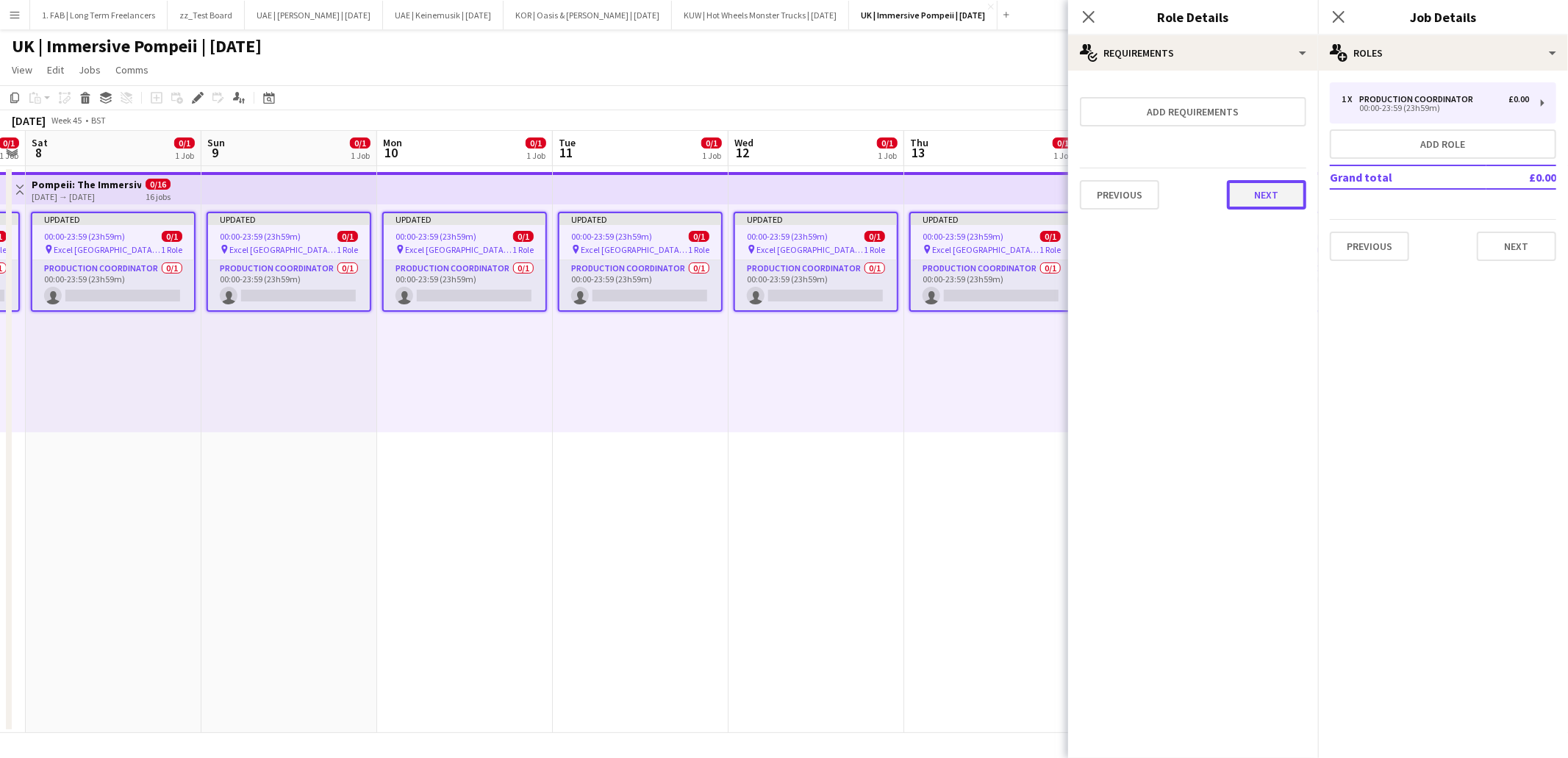
click at [1254, 201] on button "Next" at bounding box center [1267, 194] width 79 height 29
click at [1261, 200] on button "Finish" at bounding box center [1279, 211] width 55 height 29
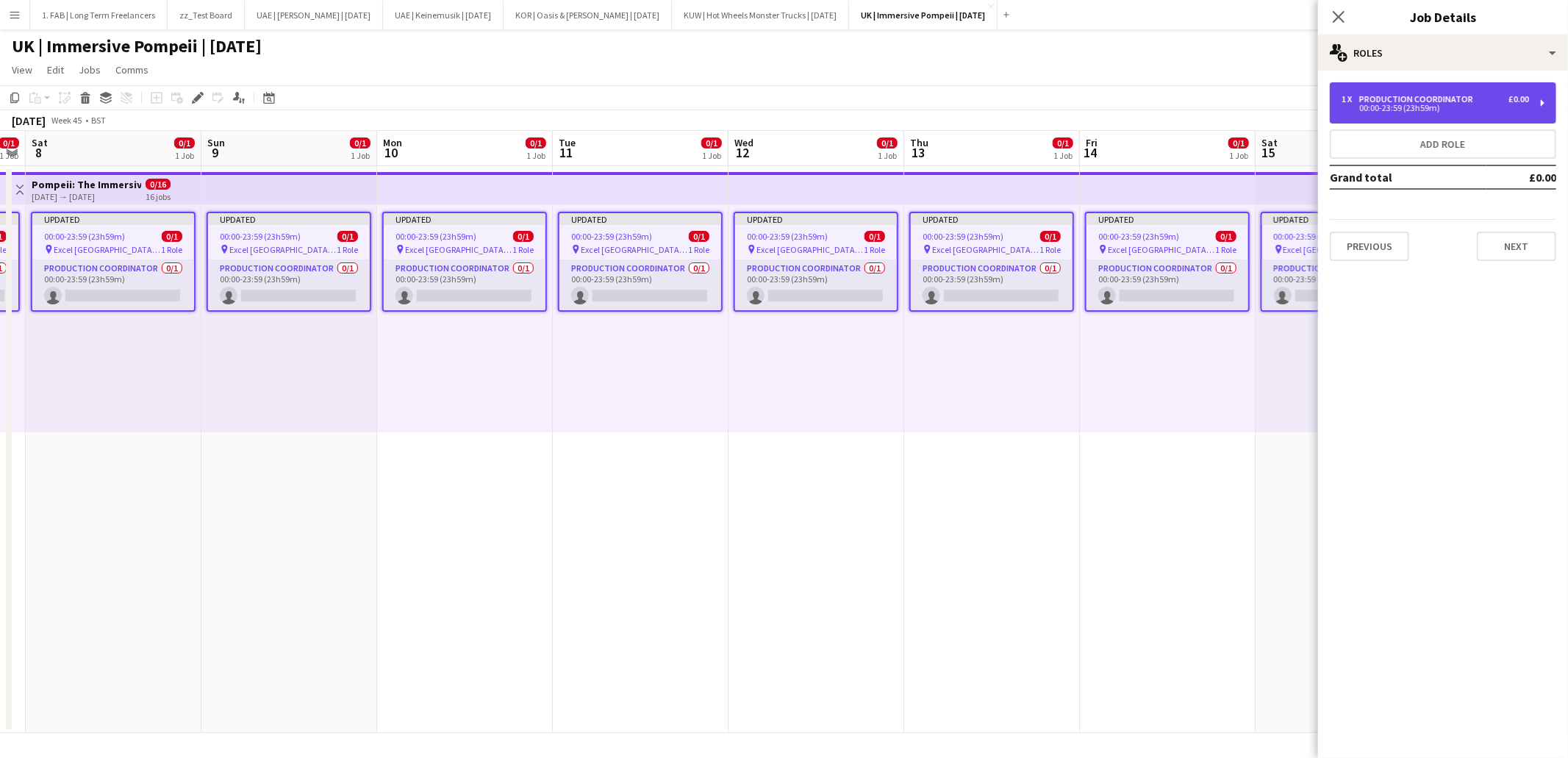
click at [1377, 99] on div "Production Coordinator" at bounding box center [1419, 99] width 120 height 10
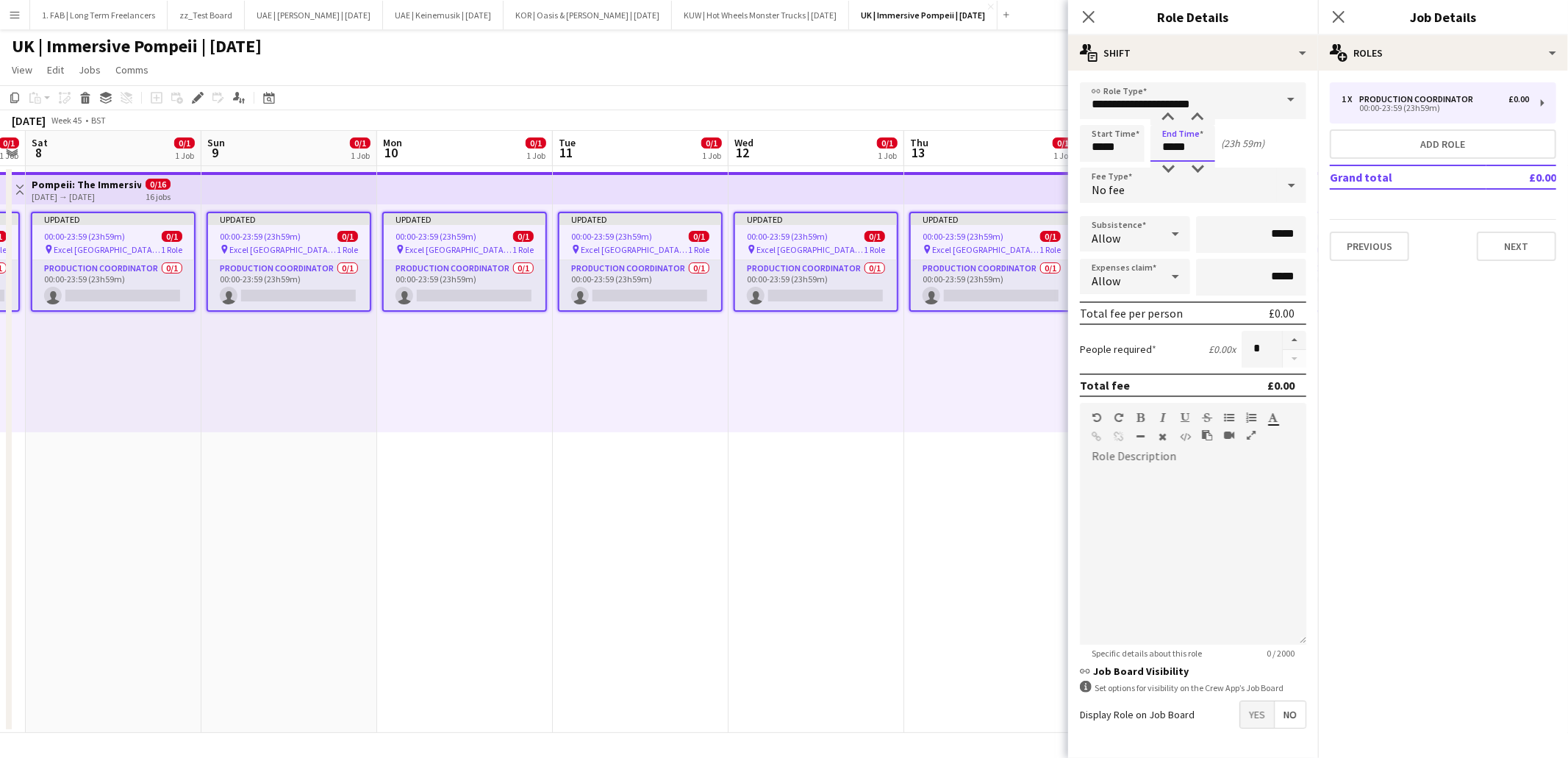
drag, startPoint x: 1209, startPoint y: 151, endPoint x: 1149, endPoint y: 146, distance: 60.2
click at [1149, 146] on div "Start Time ***** End Time ***** (23h 59m)" at bounding box center [1193, 143] width 227 height 37
type input "*****"
click at [1290, 148] on div "Start Time ***** End Time ***** (24h)" at bounding box center [1193, 143] width 227 height 37
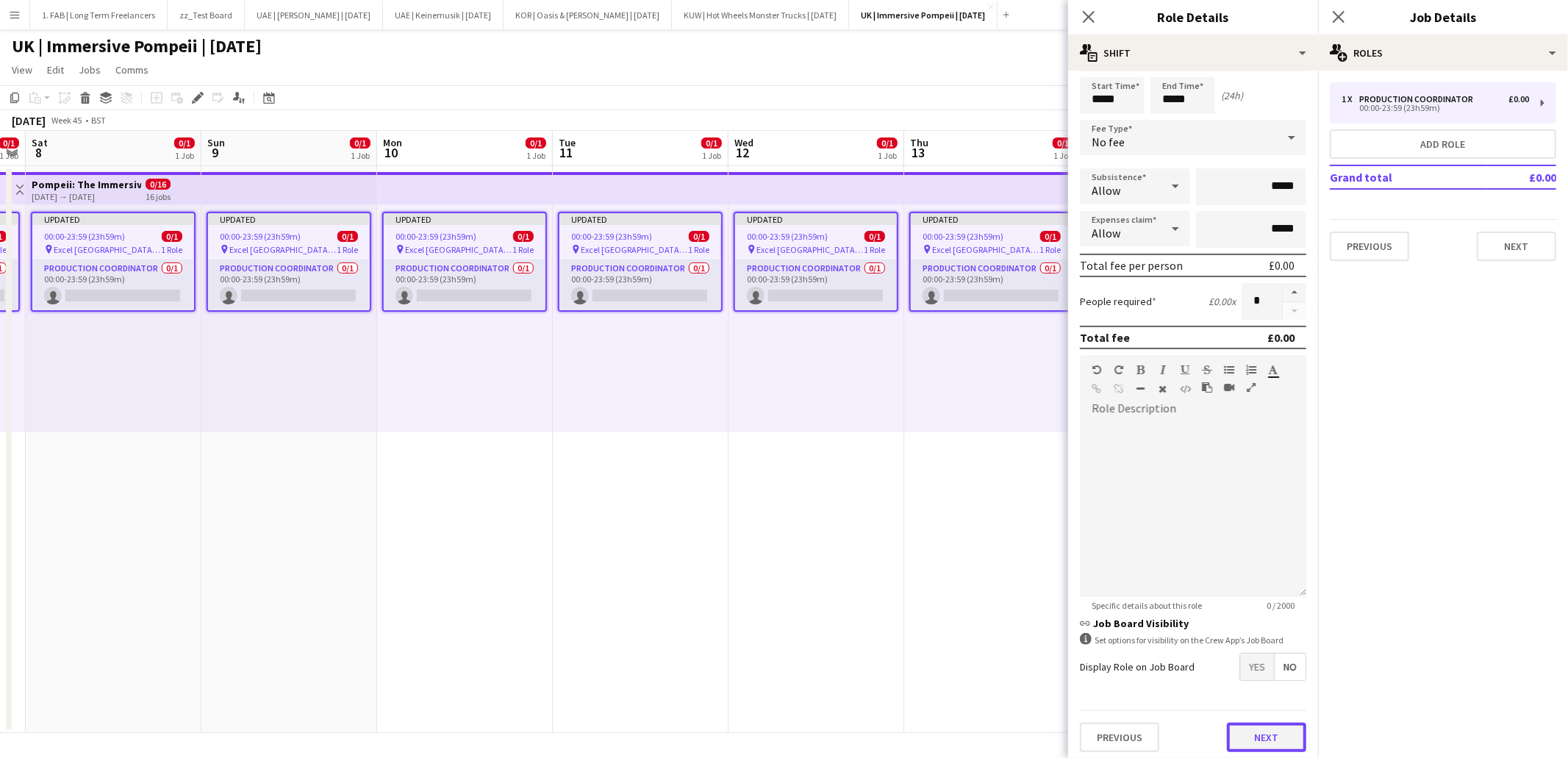
click at [1263, 730] on button "Next" at bounding box center [1267, 736] width 79 height 29
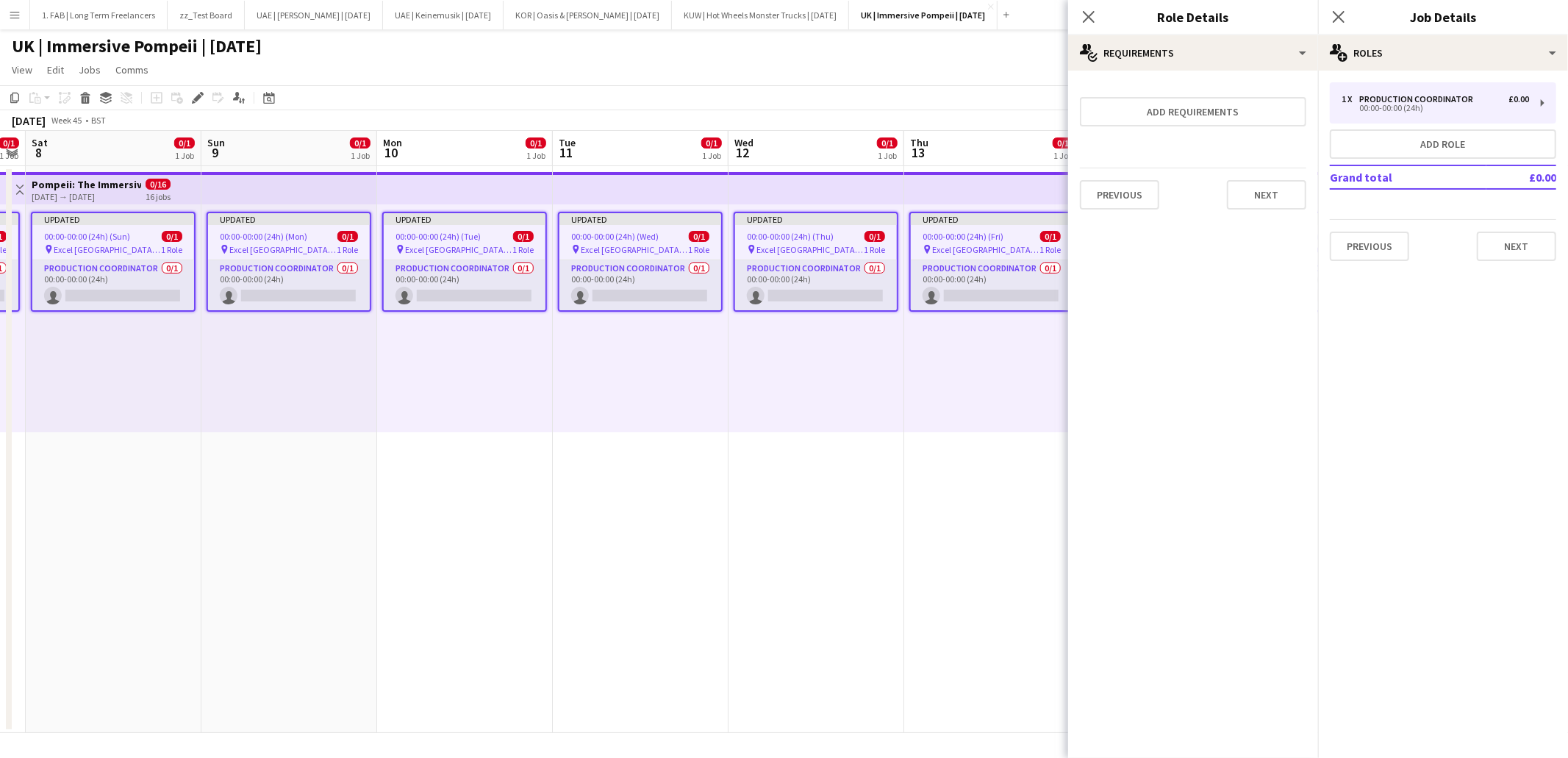
scroll to position [0, 0]
click at [1265, 189] on button "Next" at bounding box center [1267, 194] width 79 height 29
click at [1278, 197] on button "Finish" at bounding box center [1279, 211] width 55 height 29
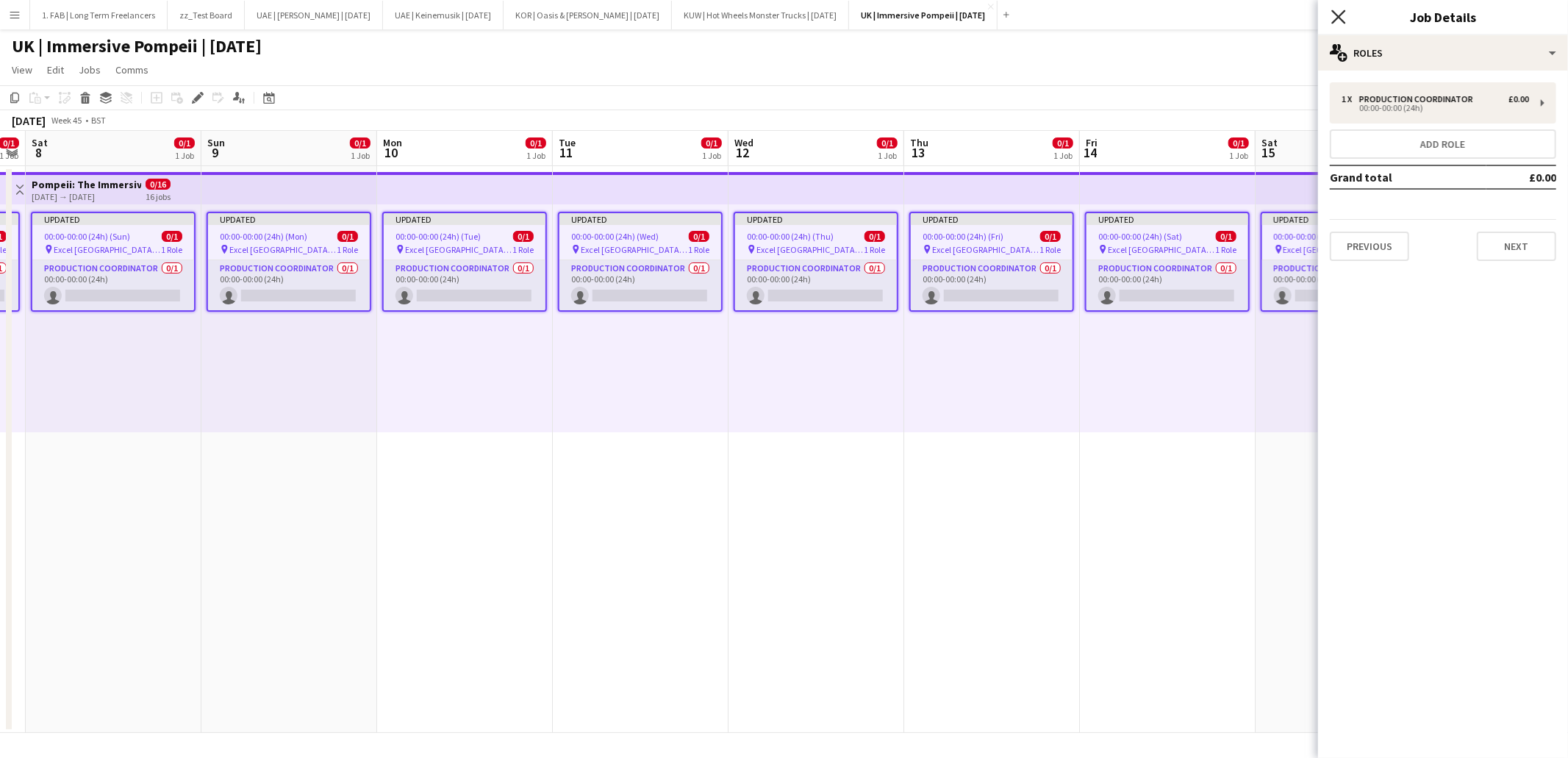
click at [1338, 17] on icon at bounding box center [1338, 16] width 14 height 14
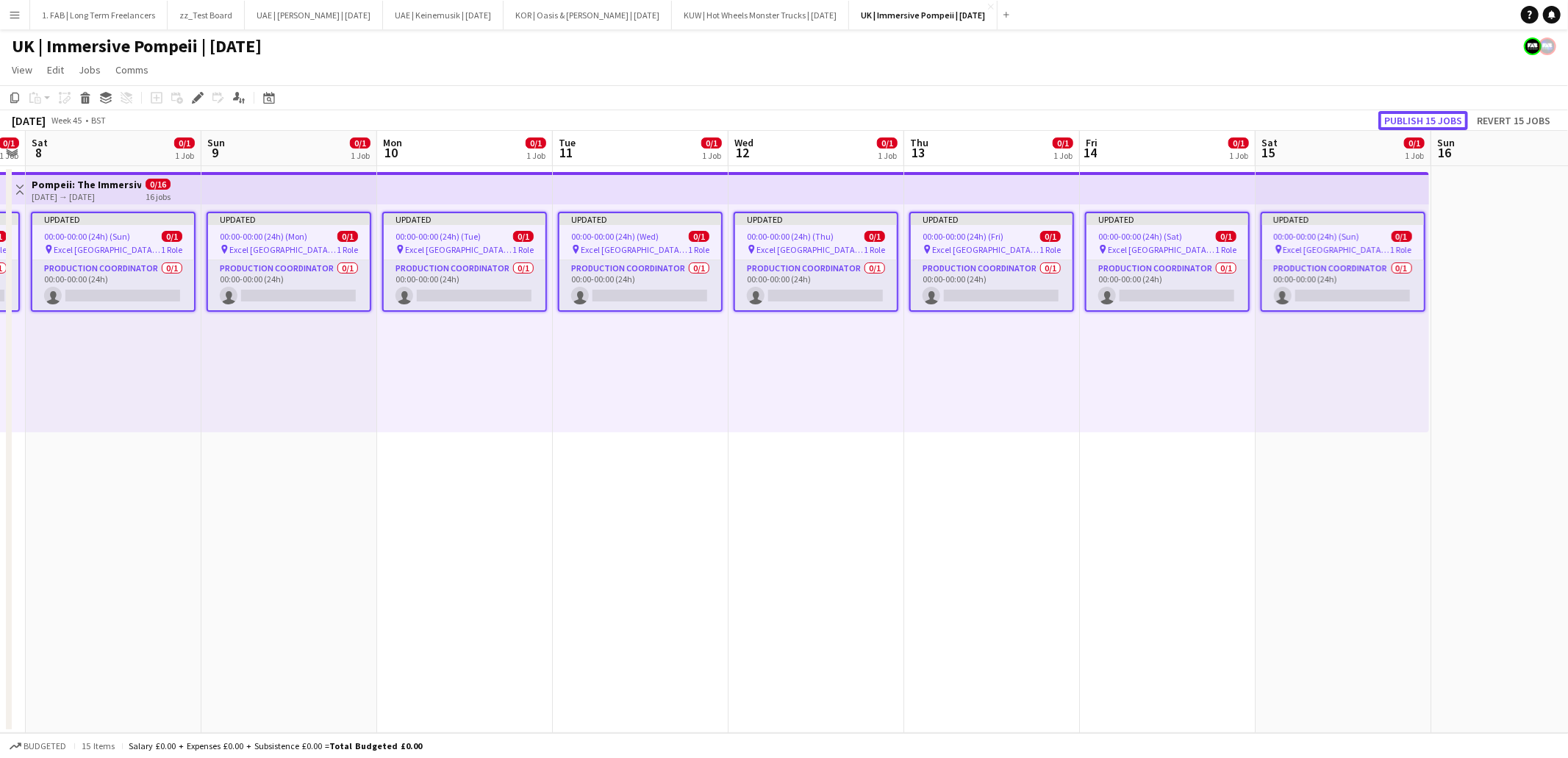
drag, startPoint x: 1444, startPoint y: 120, endPoint x: 1224, endPoint y: 97, distance: 221.2
click at [1444, 120] on button "Publish 15 jobs" at bounding box center [1424, 120] width 90 height 19
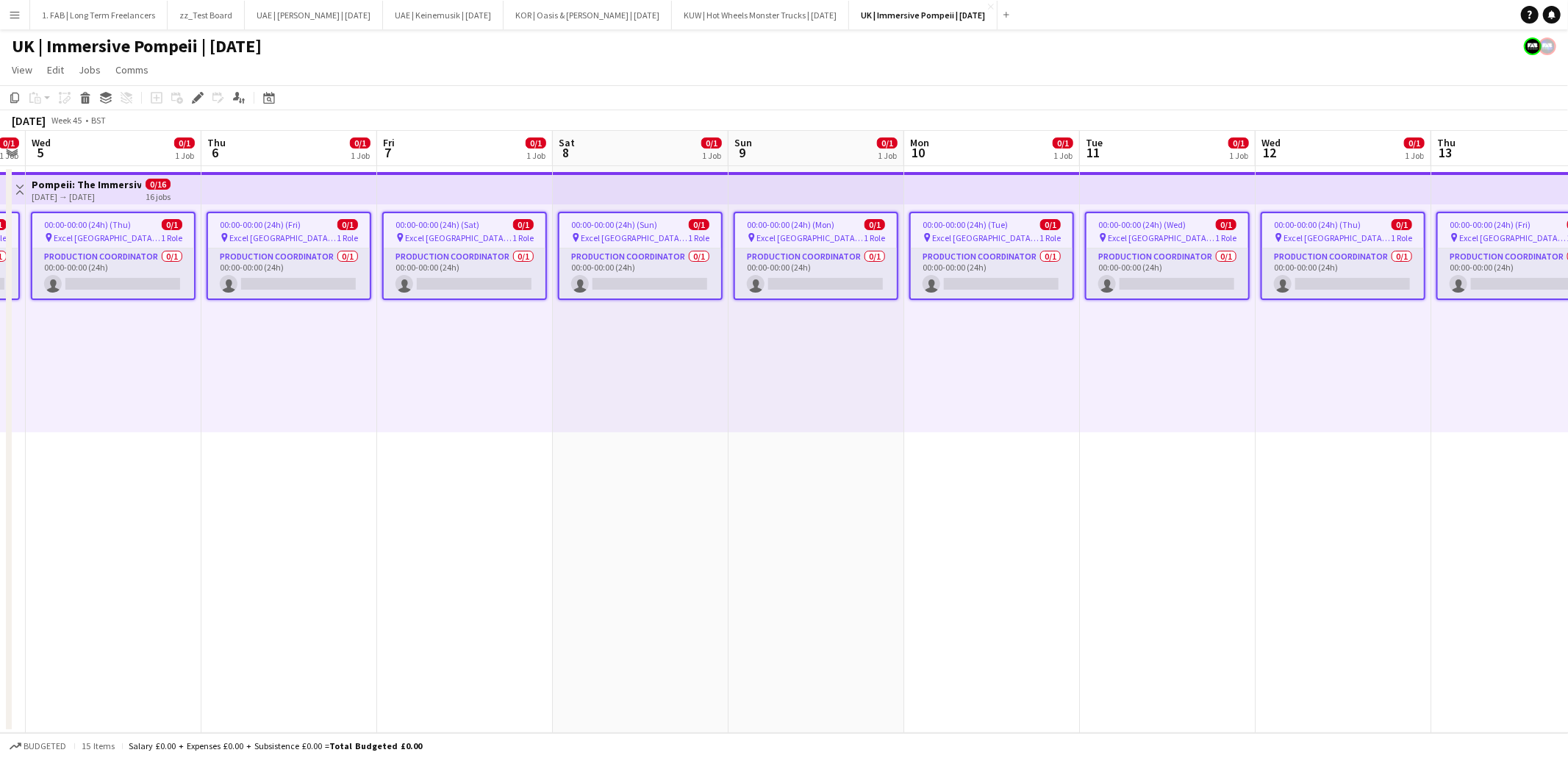
scroll to position [0, 358]
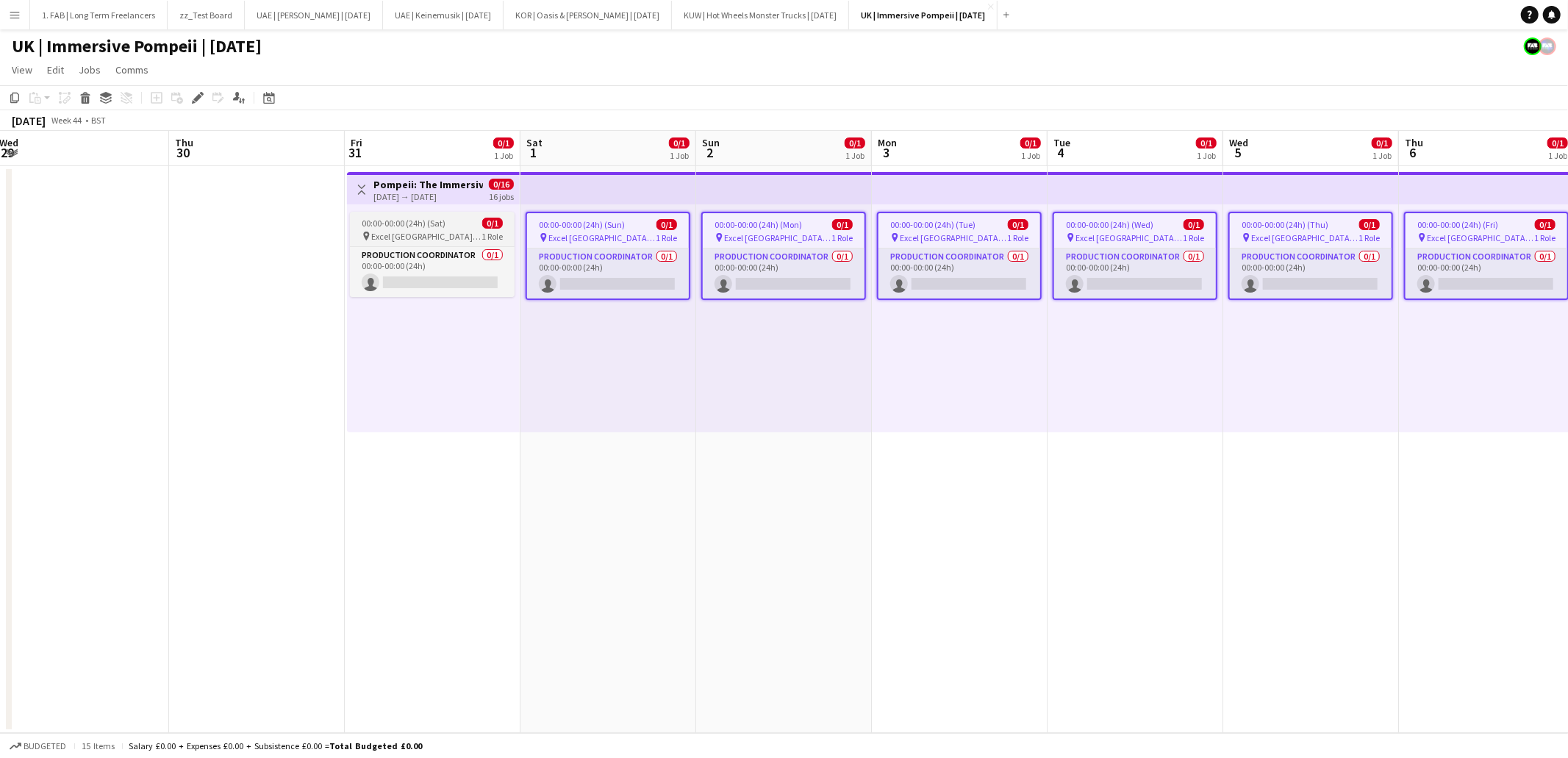
click at [437, 225] on span "00:00-00:00 (24h) (Sat)" at bounding box center [404, 223] width 84 height 11
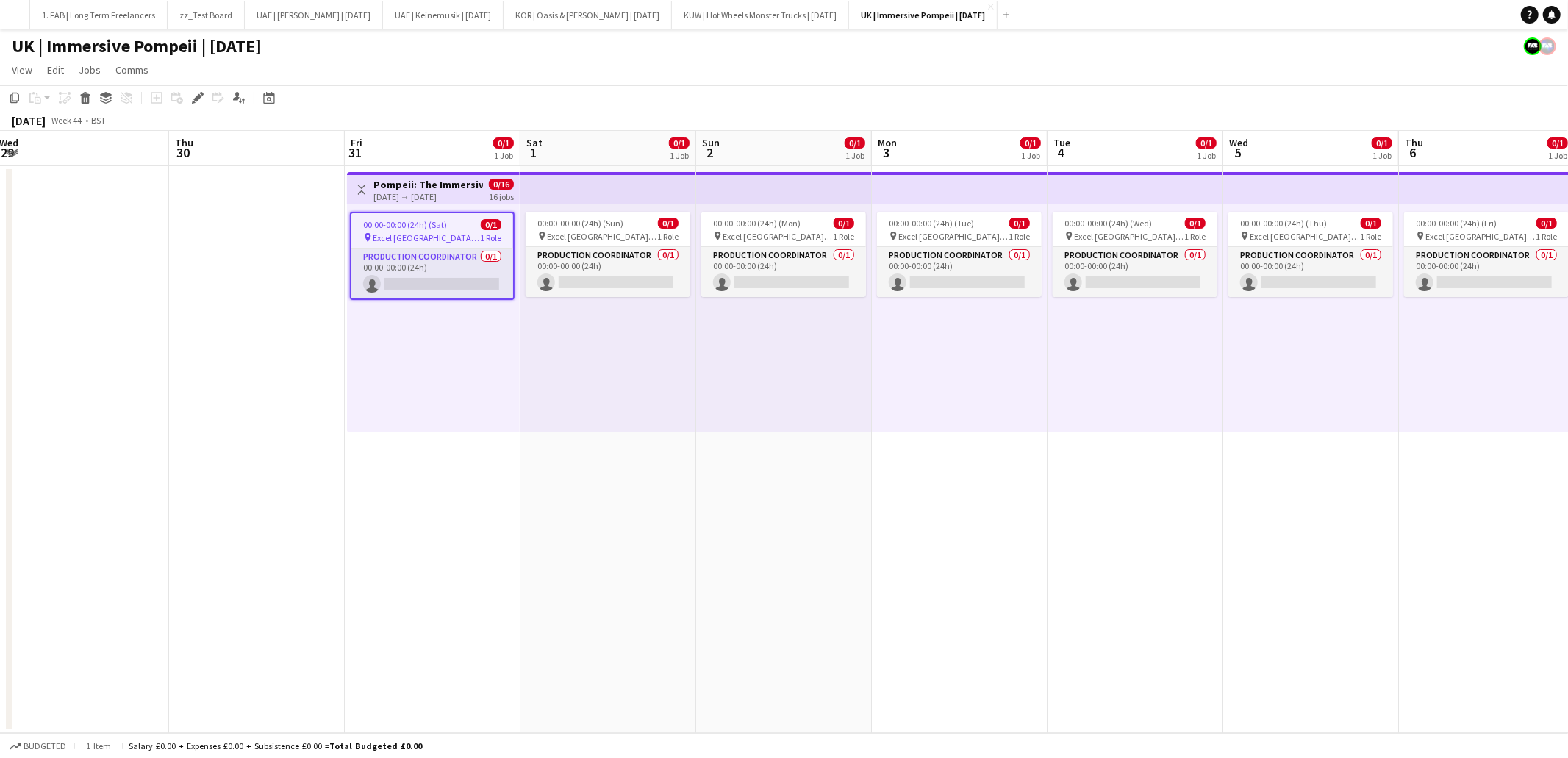
click at [428, 186] on h3 "Pompeii: The Immersive Exhibition" at bounding box center [428, 185] width 109 height 13
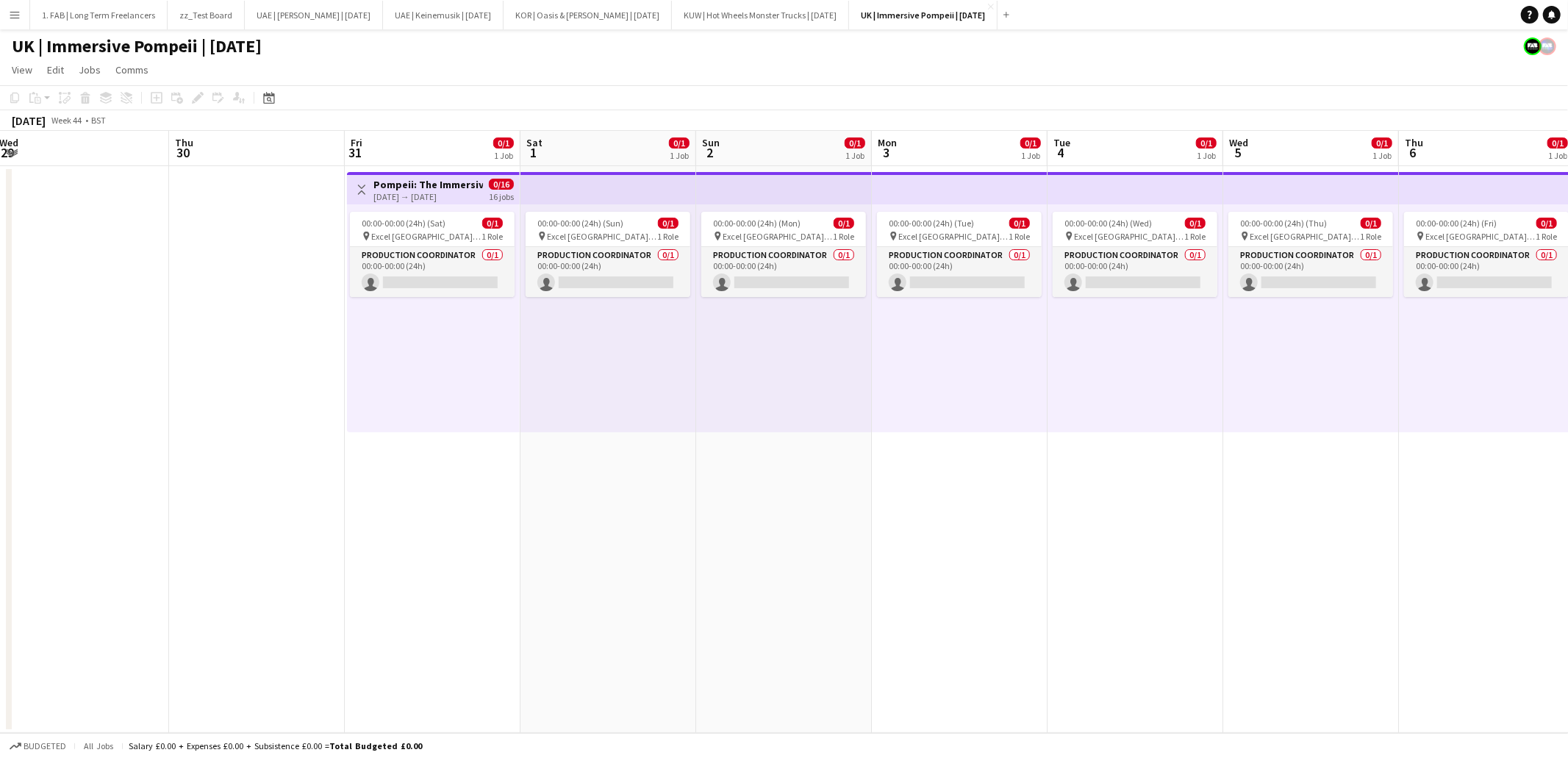
click at [428, 191] on div "[DATE] → [DATE]" at bounding box center [428, 197] width 109 height 11
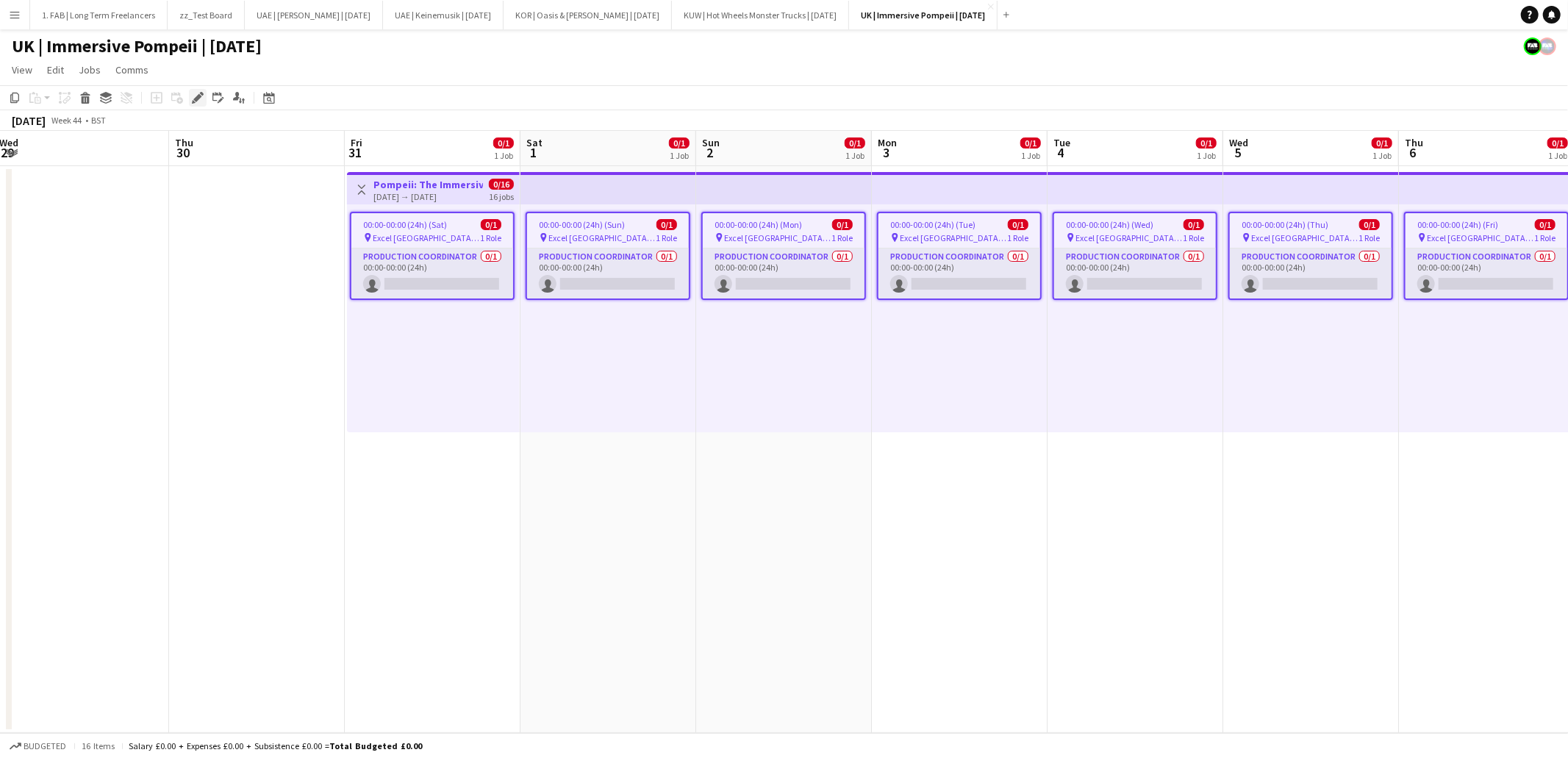
click at [197, 99] on icon at bounding box center [197, 98] width 8 height 8
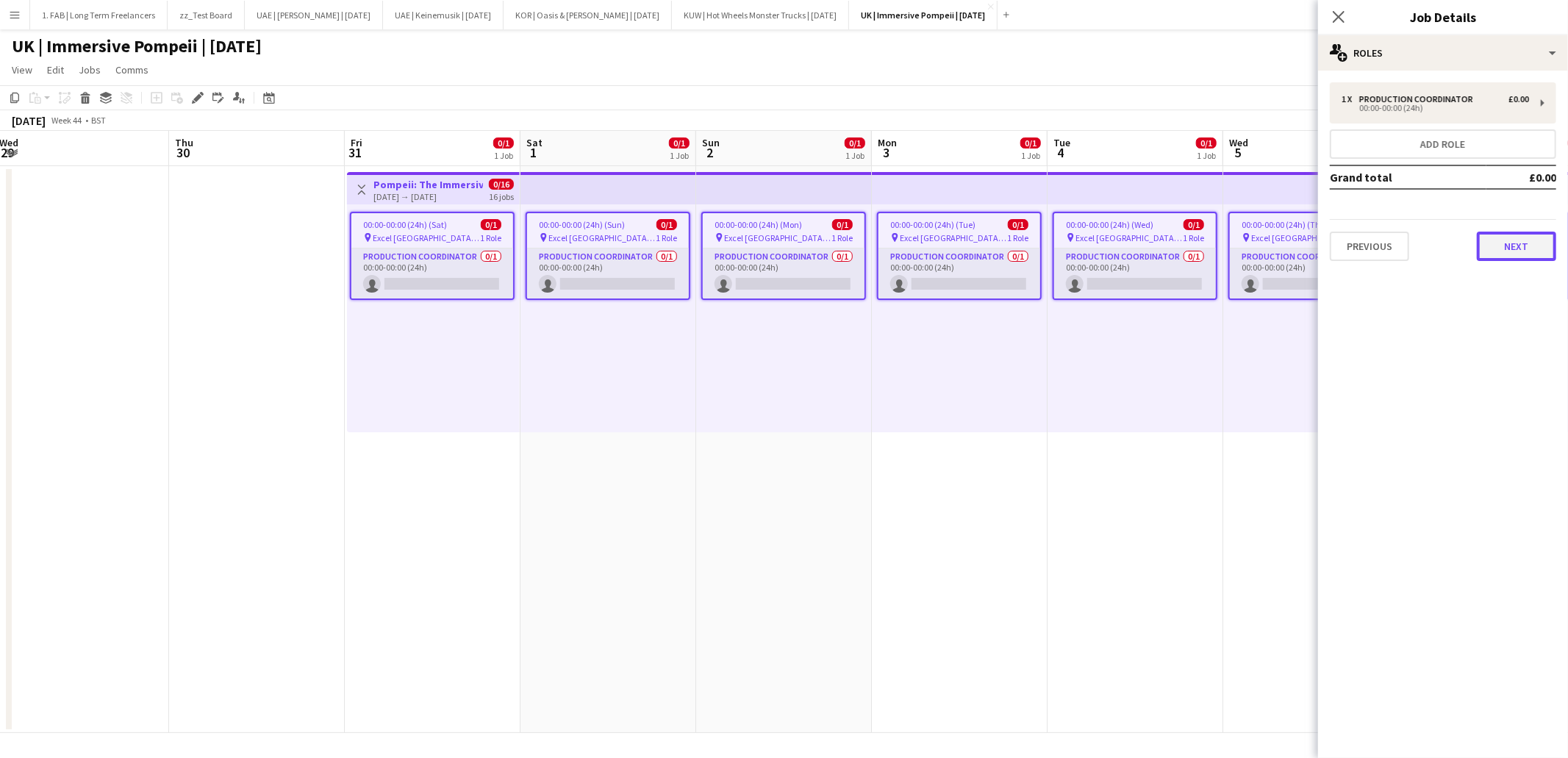
click at [1513, 241] on button "Next" at bounding box center [1516, 246] width 79 height 29
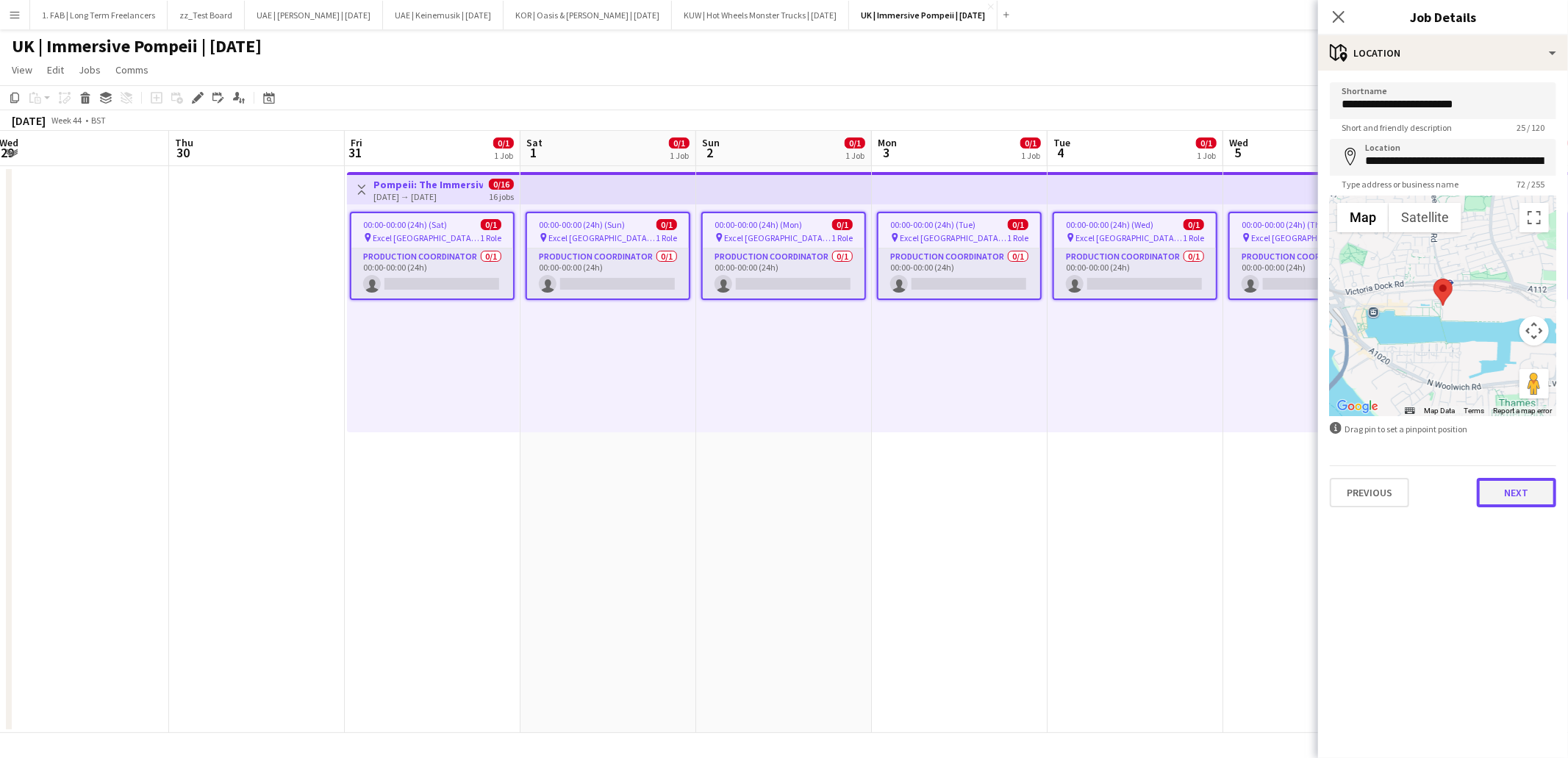
click at [1506, 490] on button "Next" at bounding box center [1516, 492] width 79 height 29
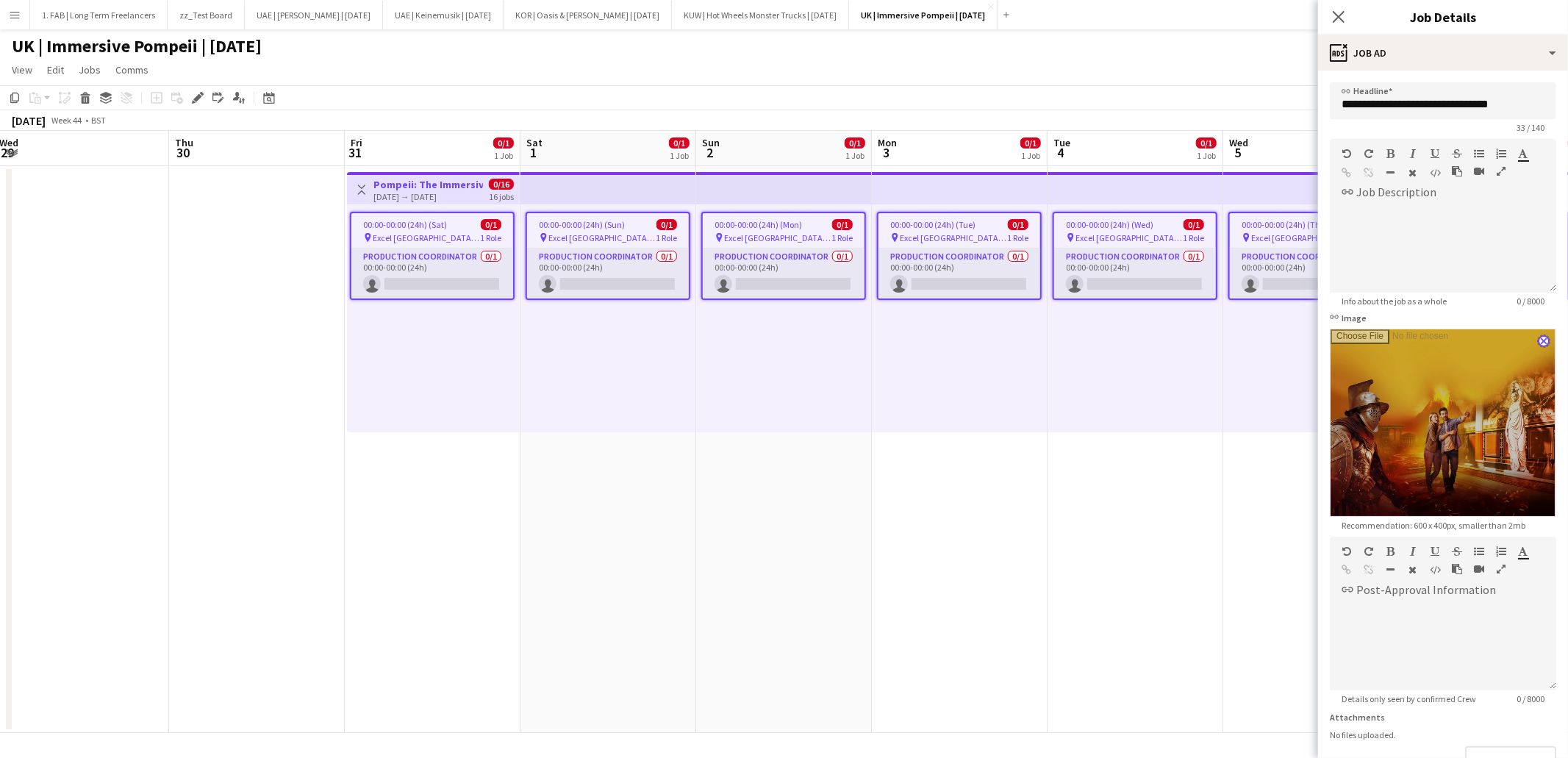
click at [1542, 339] on app-icon "close" at bounding box center [1544, 341] width 9 height 6
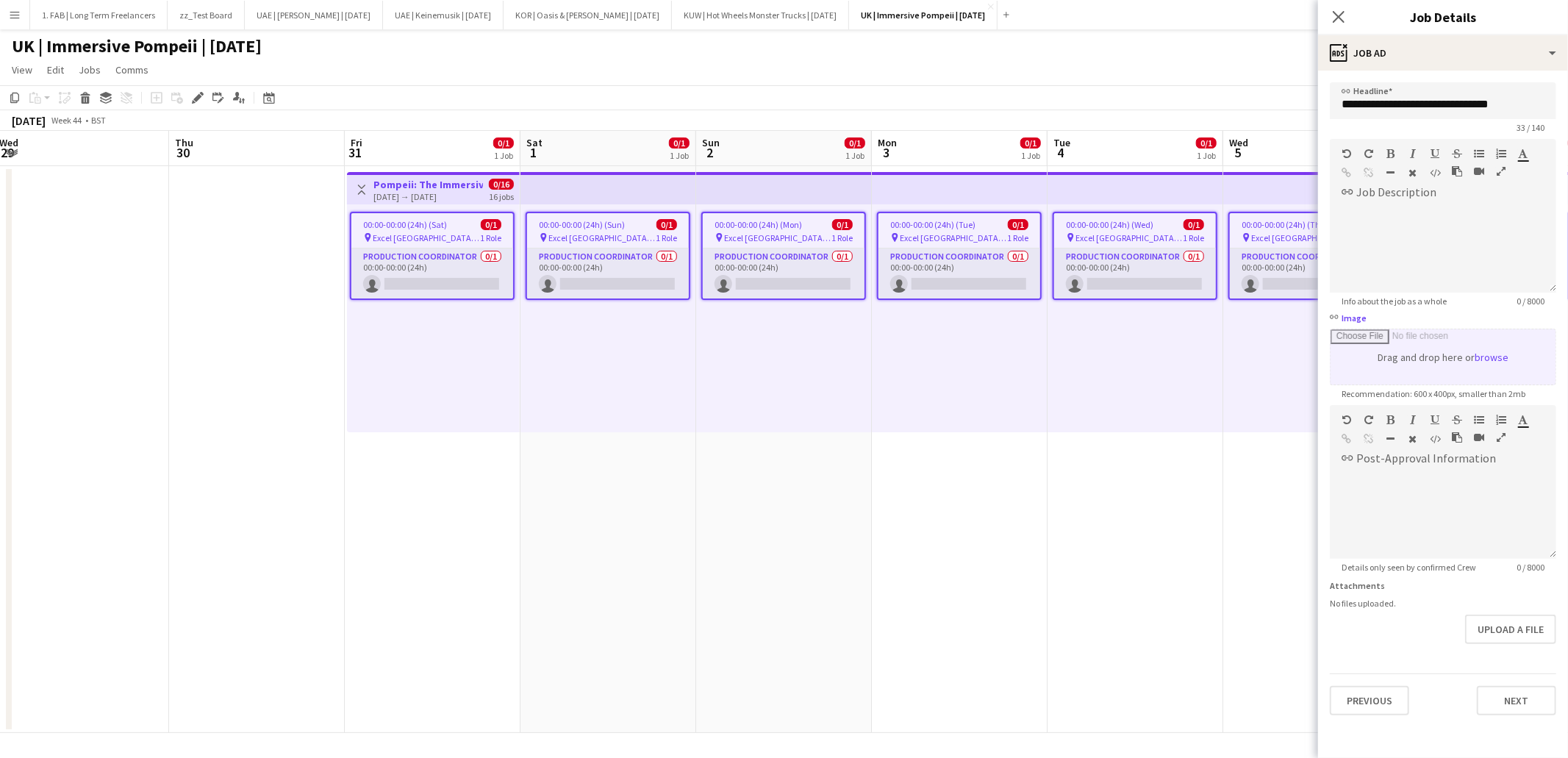
click at [1493, 357] on input "link Image" at bounding box center [1443, 357] width 225 height 55
type input "**********"
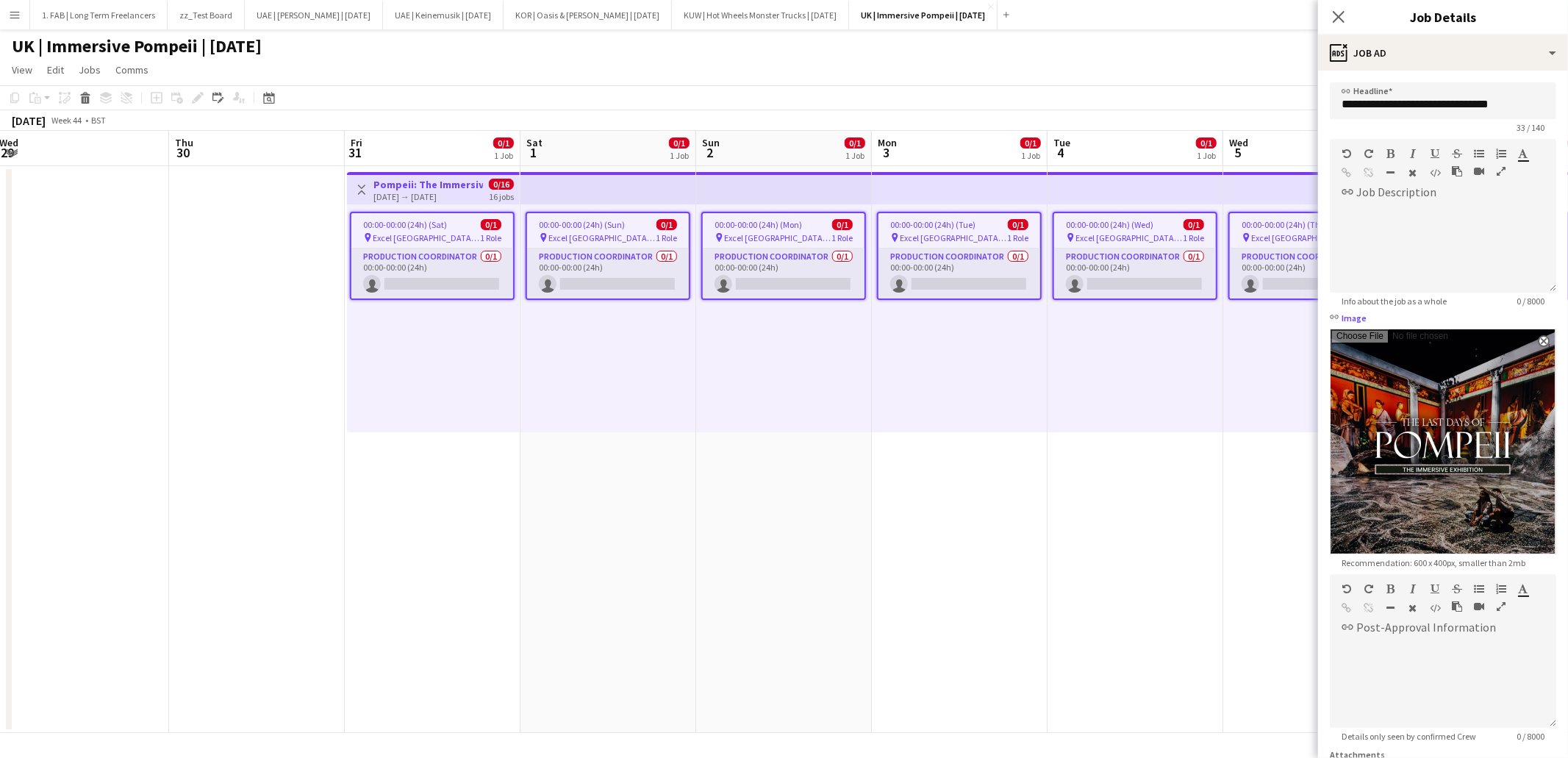
scroll to position [137, 0]
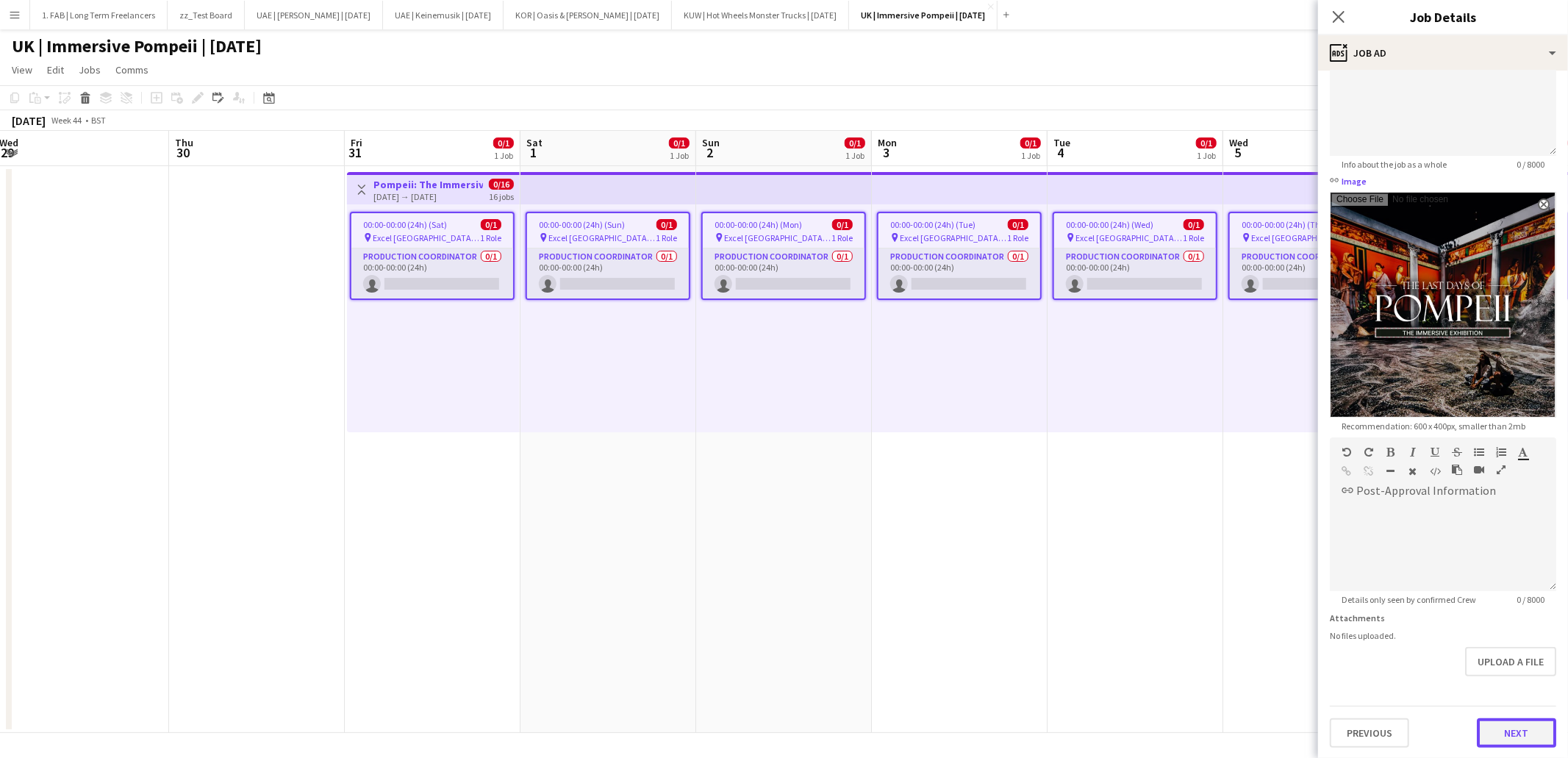
click at [1512, 730] on button "Next" at bounding box center [1516, 733] width 79 height 29
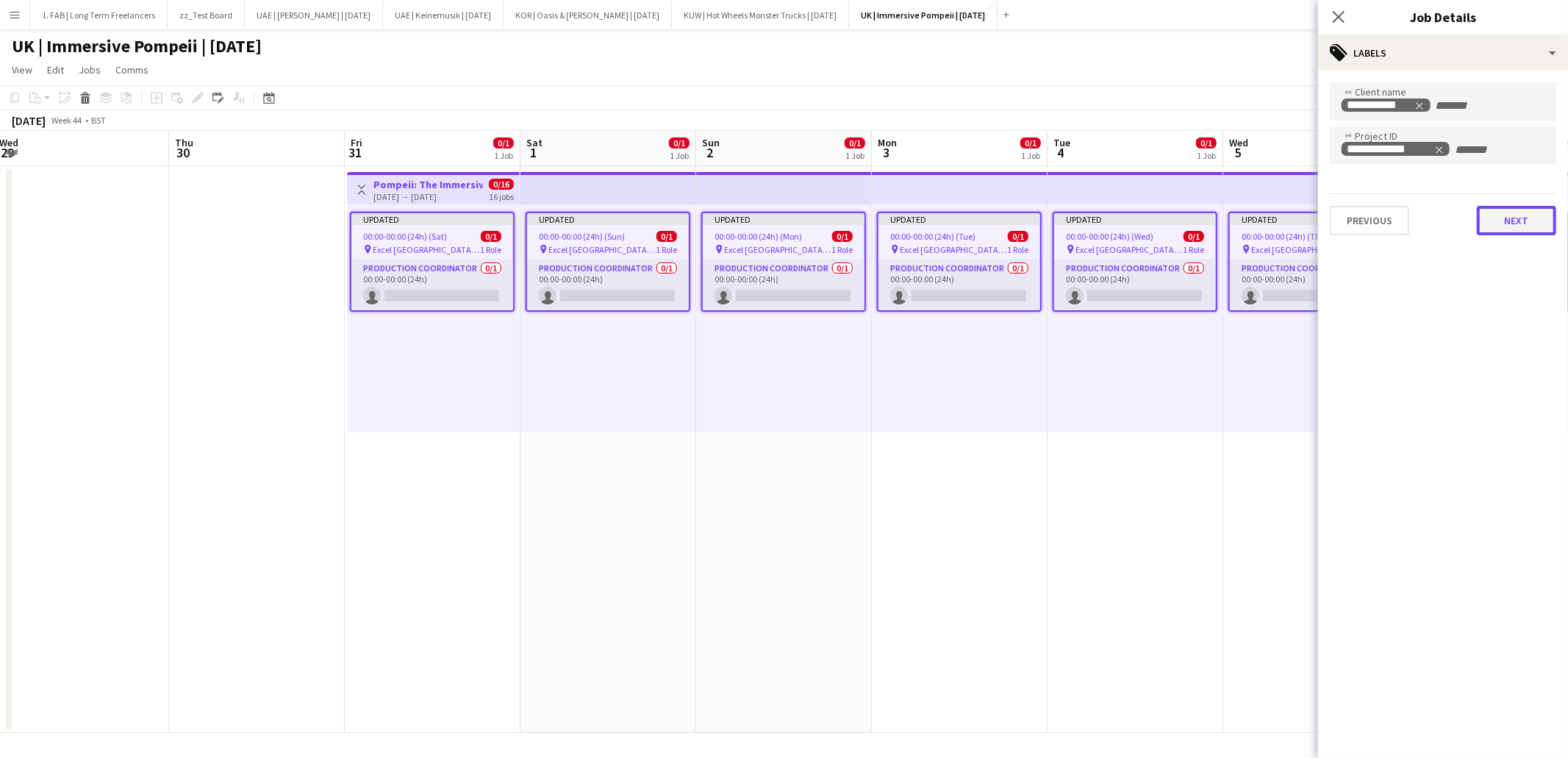
click at [1496, 216] on button "Next" at bounding box center [1516, 220] width 79 height 29
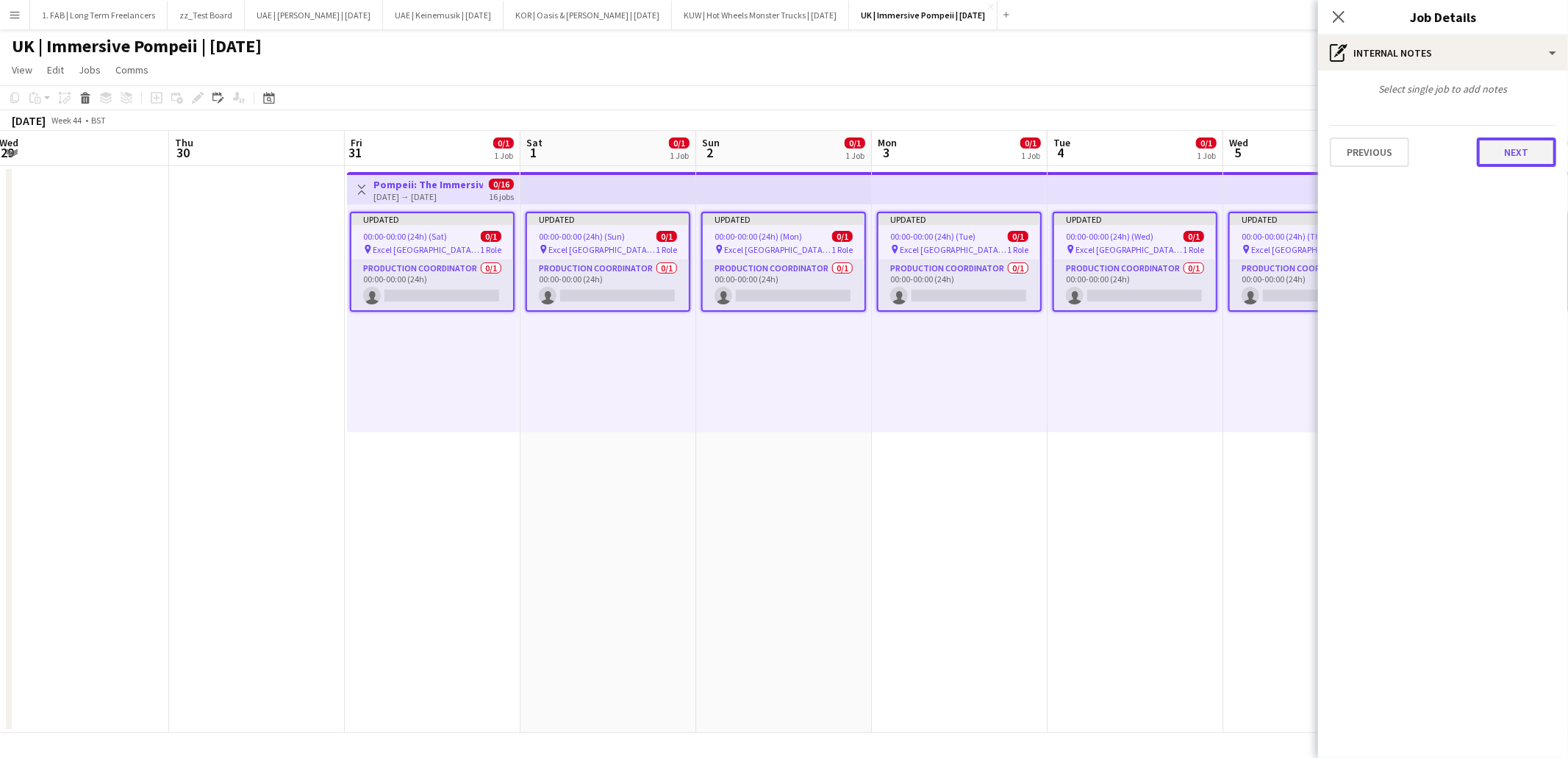
click at [1525, 155] on button "Next" at bounding box center [1516, 152] width 79 height 29
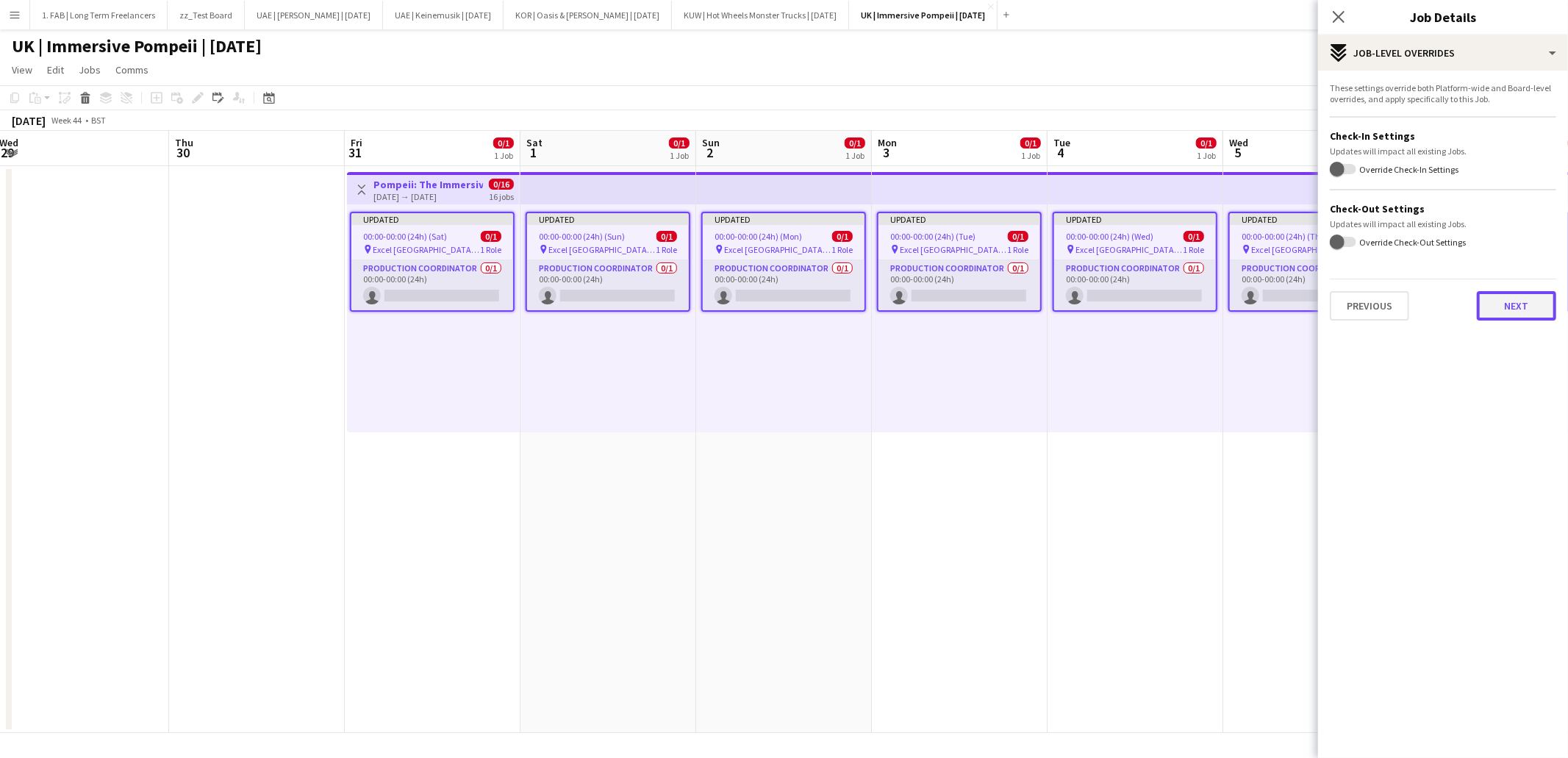
click at [1504, 291] on button "Next" at bounding box center [1516, 305] width 79 height 29
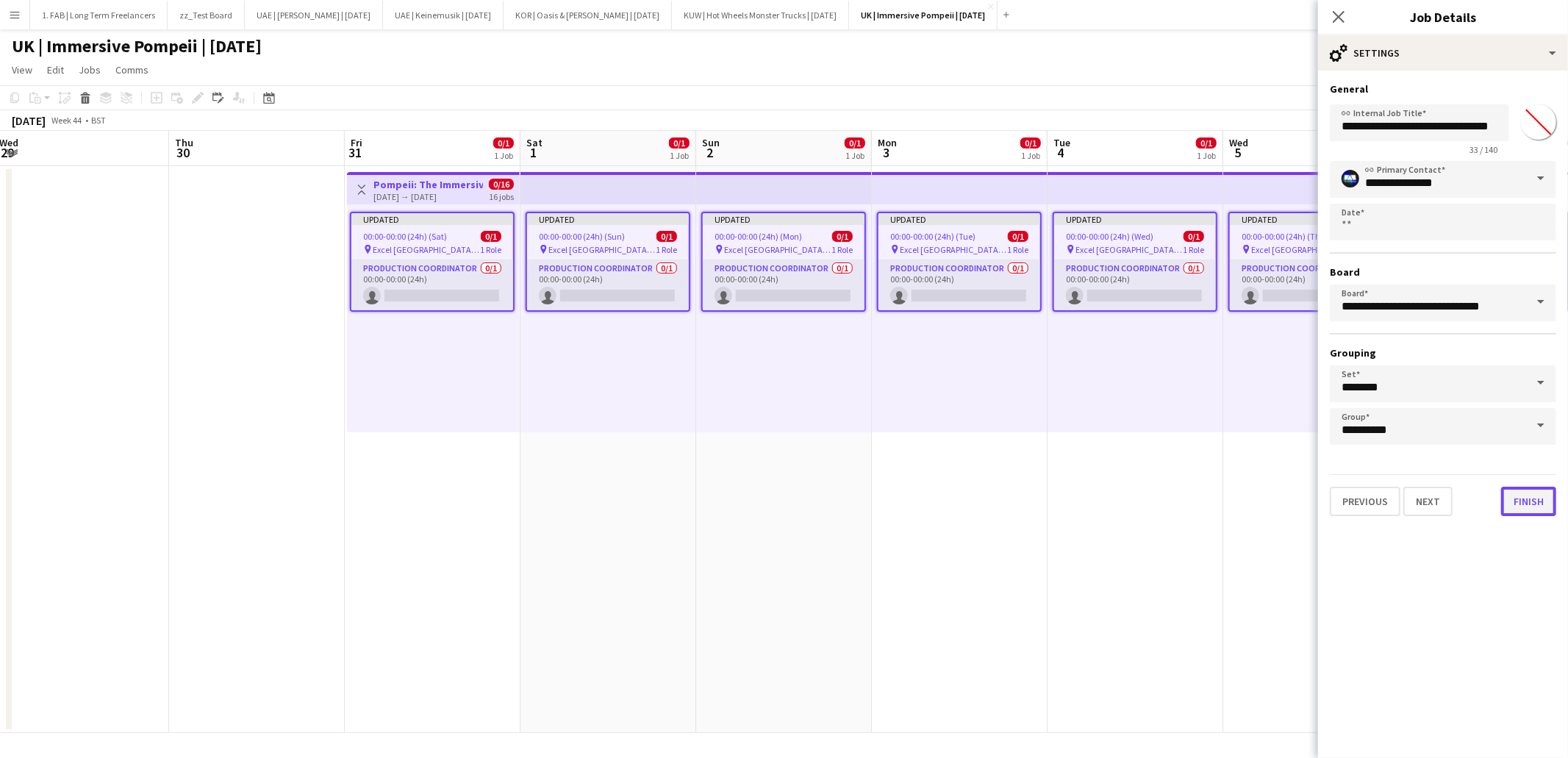
click at [1525, 496] on button "Finish" at bounding box center [1529, 501] width 55 height 29
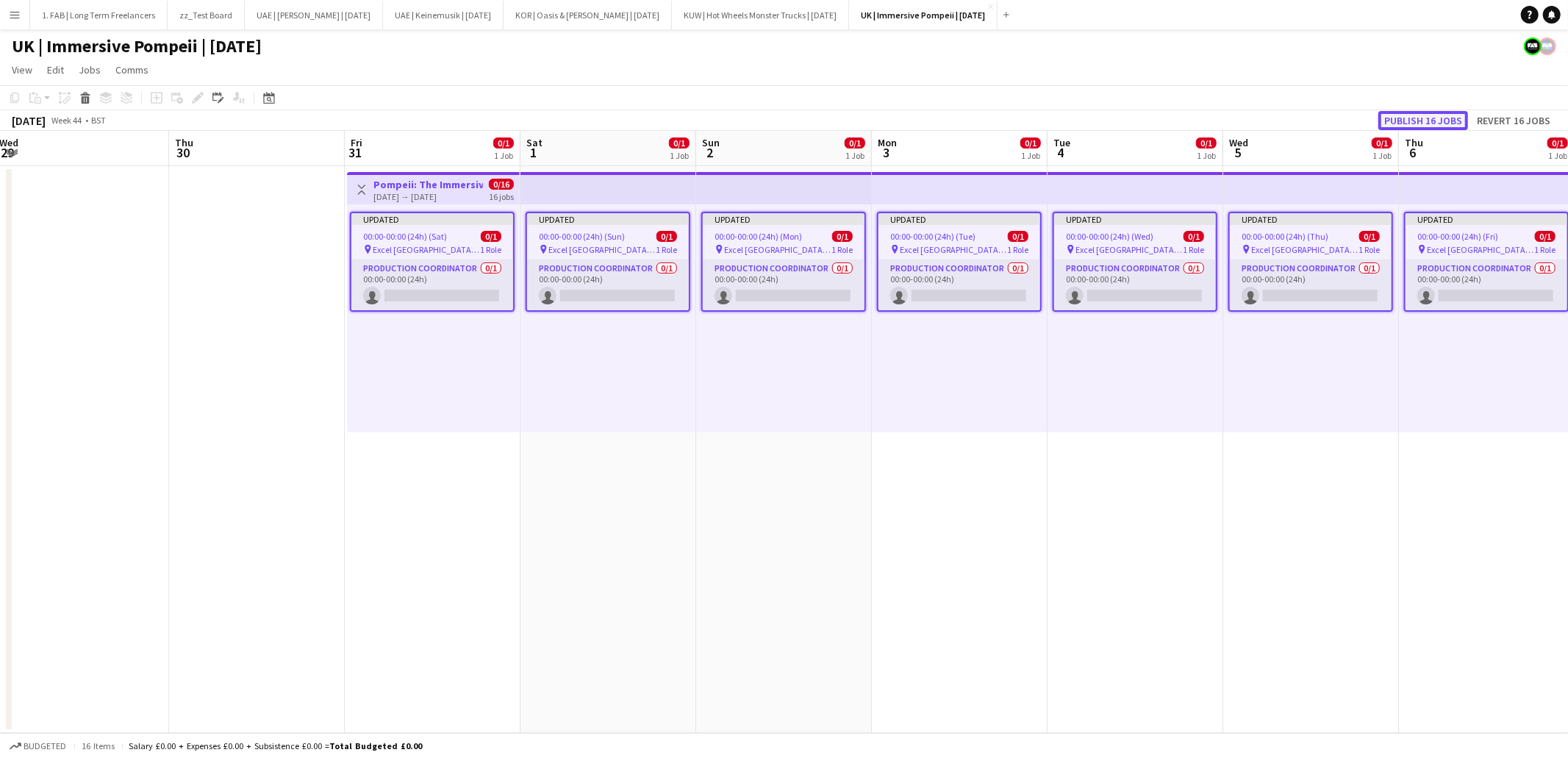
click at [1414, 116] on button "Publish 16 jobs" at bounding box center [1424, 120] width 90 height 19
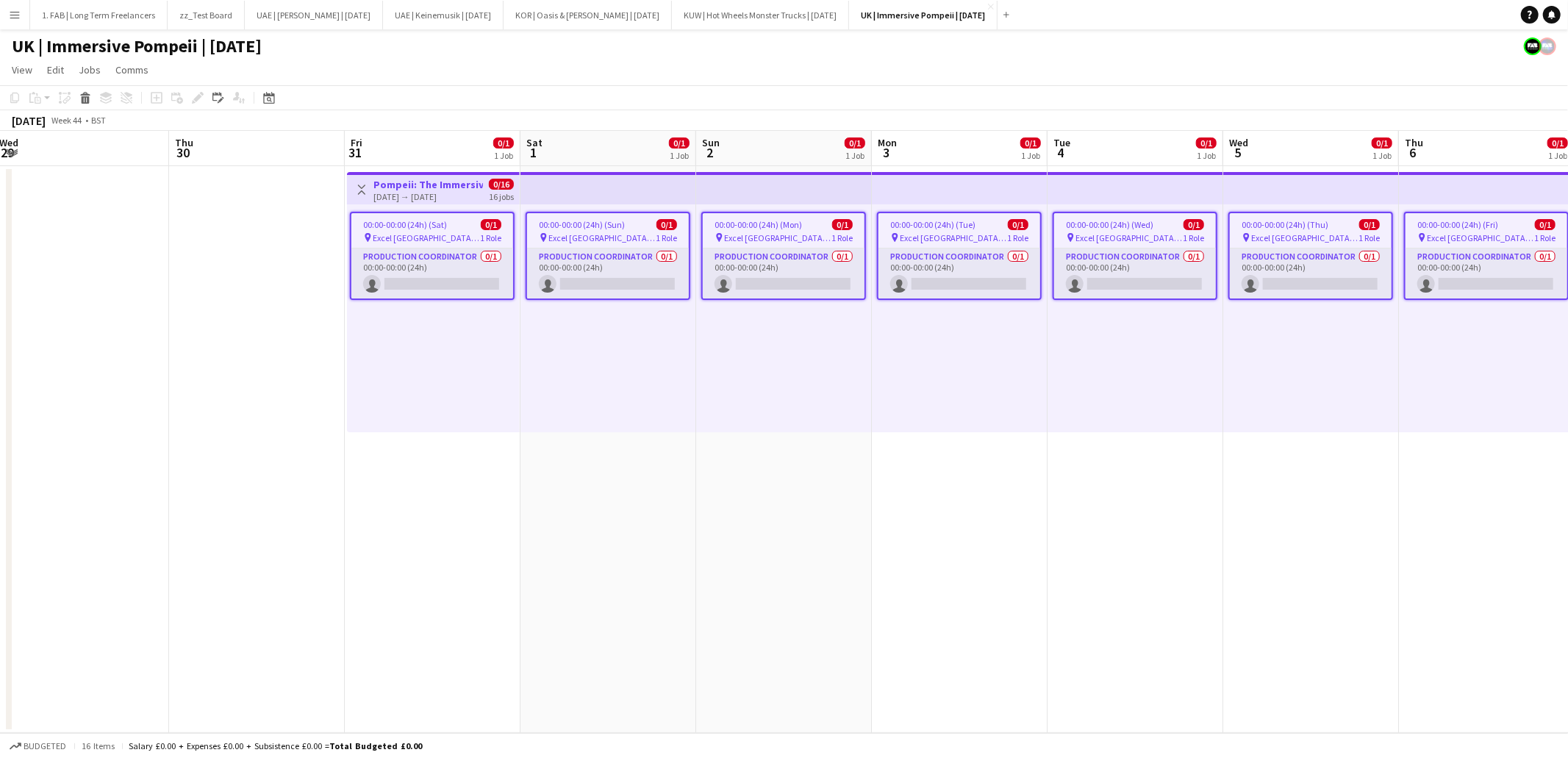
click at [722, 50] on div "UK | Immersive Pompeii | [DATE]" at bounding box center [784, 43] width 1568 height 28
